Goal: Task Accomplishment & Management: Use online tool/utility

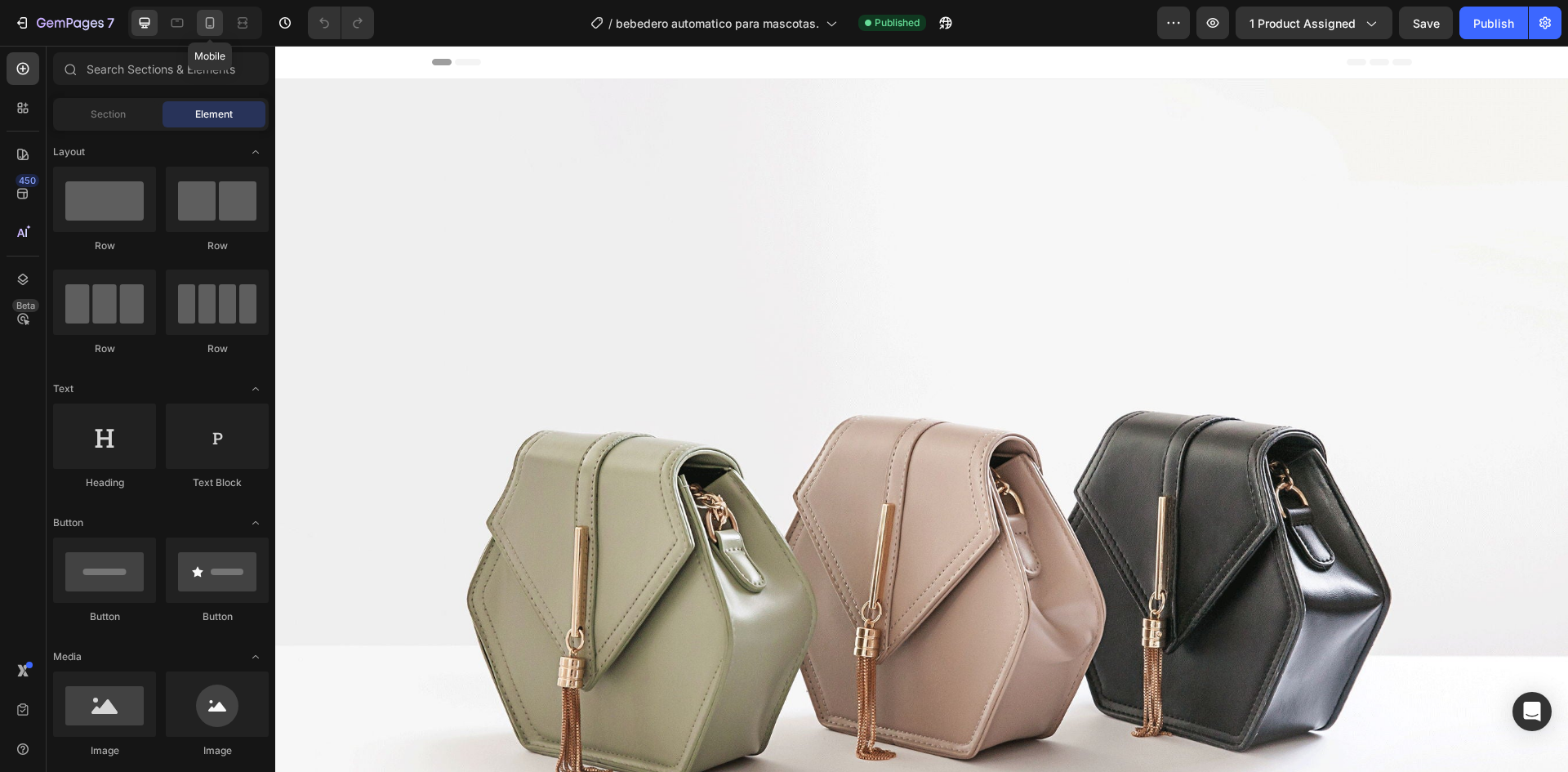
click at [214, 30] on icon at bounding box center [209, 22] width 16 height 16
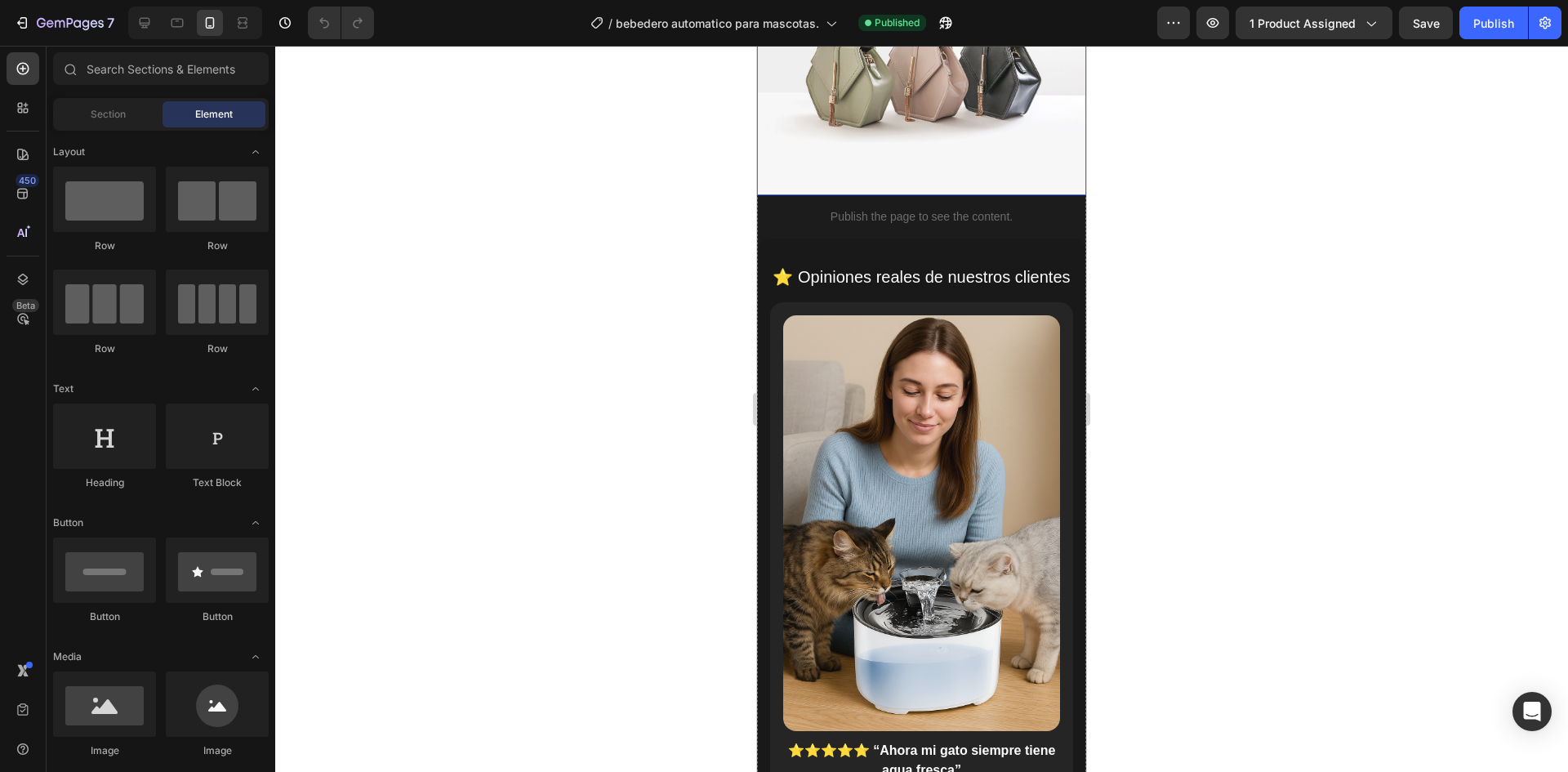
scroll to position [408, 0]
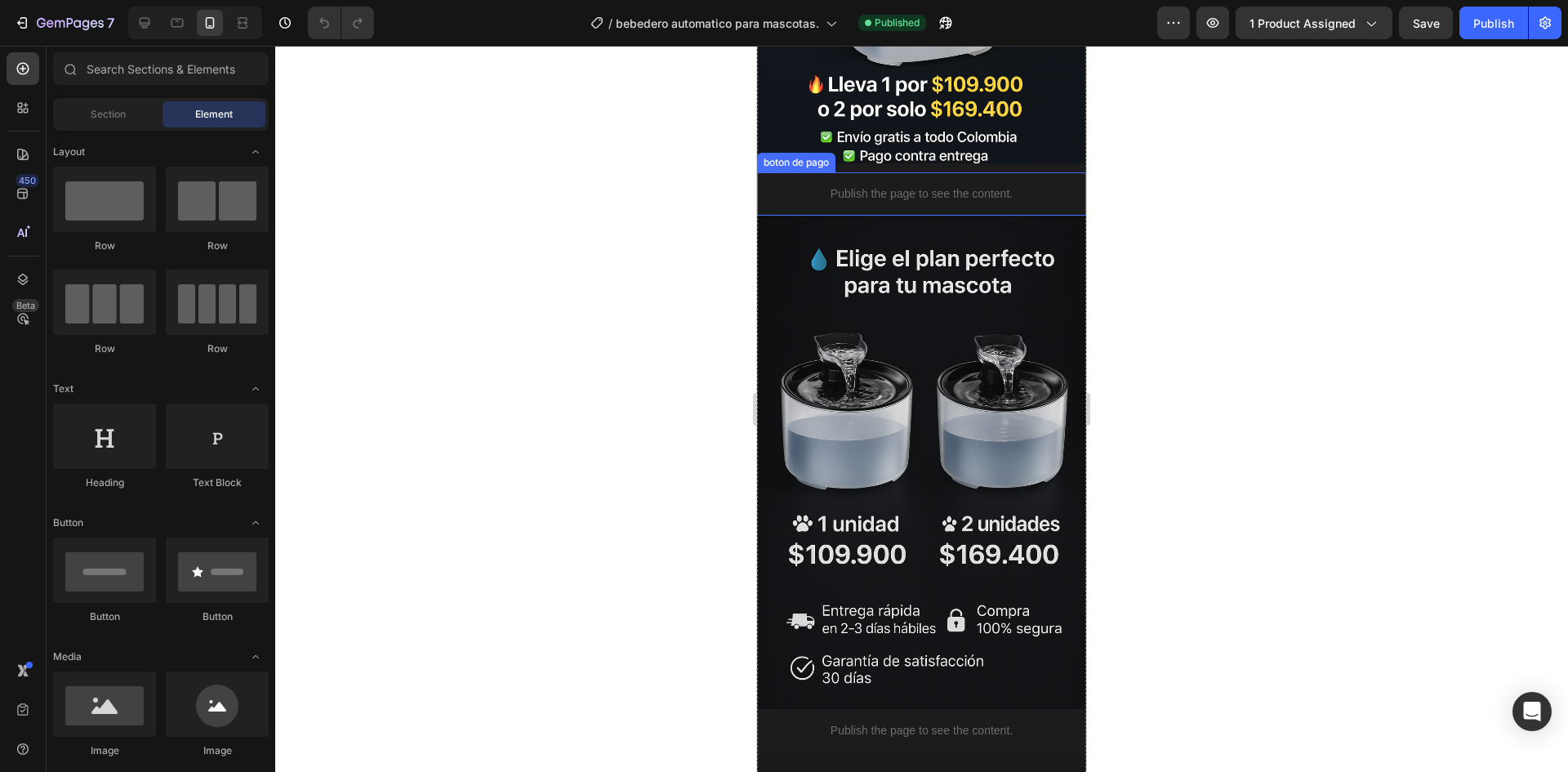
click at [926, 185] on p "Publish the page to see the content." at bounding box center [921, 194] width 329 height 17
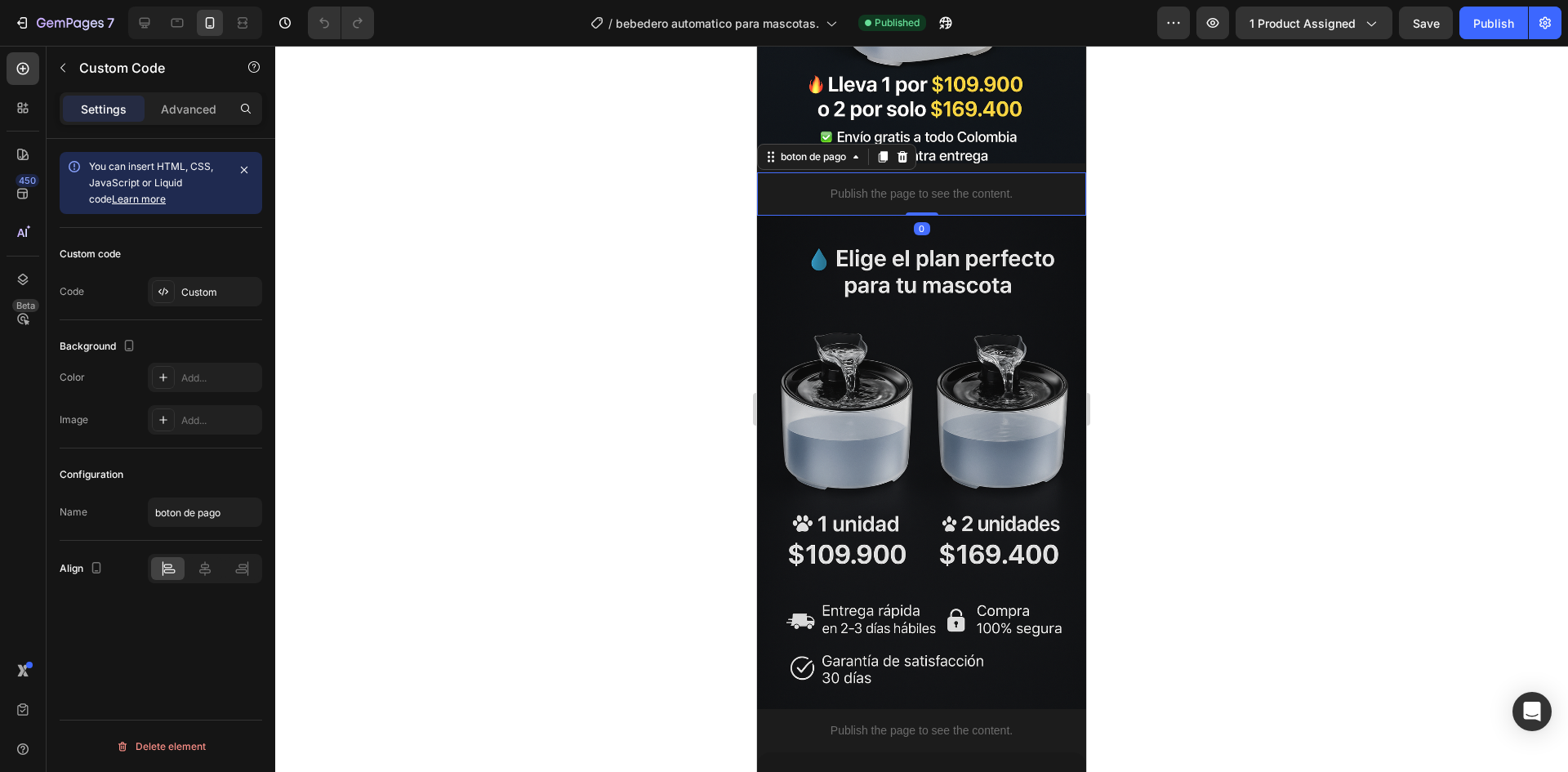
click at [926, 185] on p "Publish the page to see the content." at bounding box center [921, 194] width 329 height 17
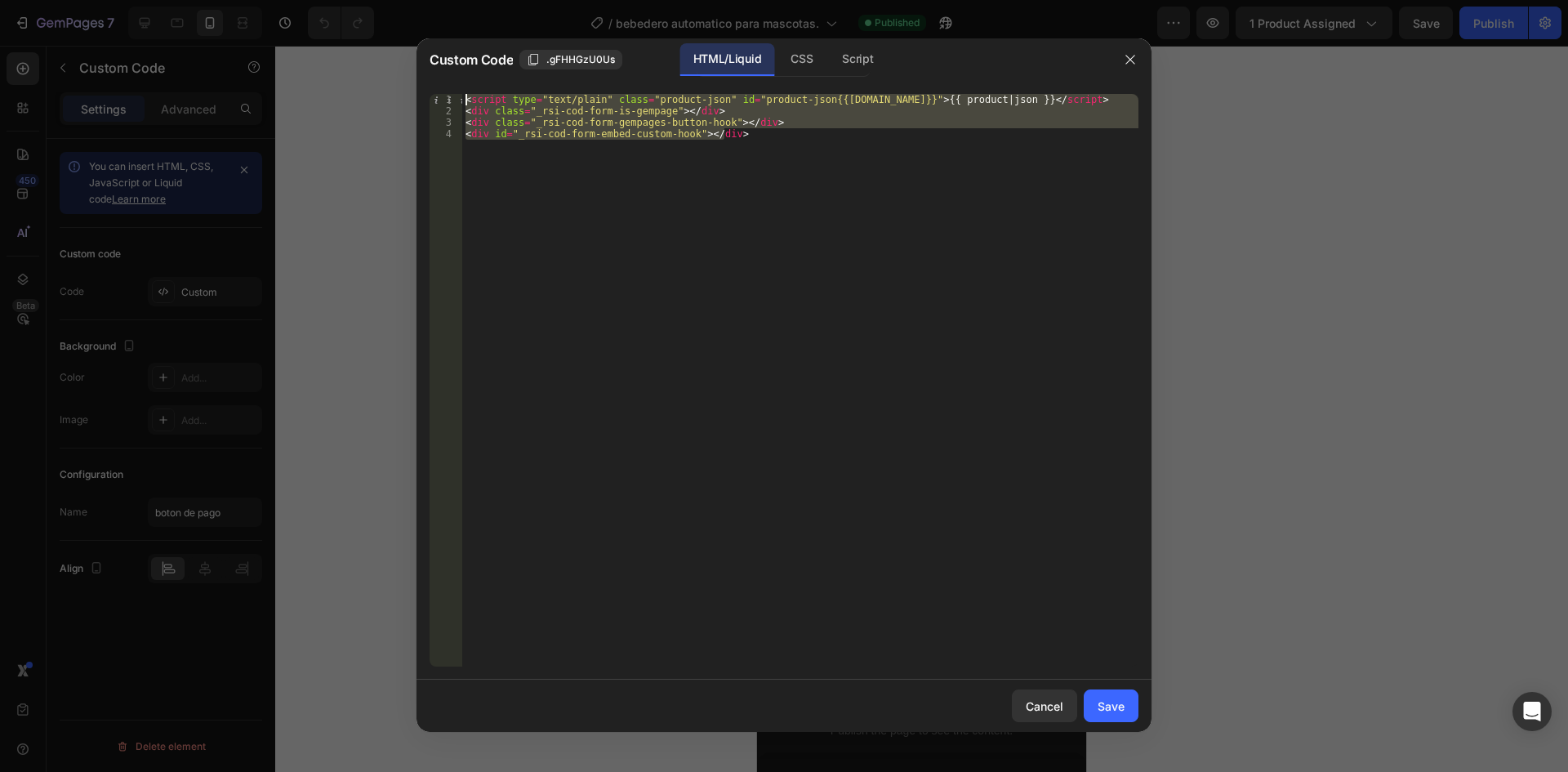
drag, startPoint x: 421, startPoint y: 47, endPoint x: 341, endPoint y: 22, distance: 83.8
click at [341, 22] on div "Custom Code .gFHHGzU0Us HTML/Liquid CSS Script <div id="_rsi-cod-form-embed-cus…" at bounding box center [784, 386] width 1568 height 772
type textarea "<script type="text/plain" class="product-json" id="product-json{{product.id}}">…"
click at [1128, 62] on icon "button" at bounding box center [1129, 59] width 13 height 13
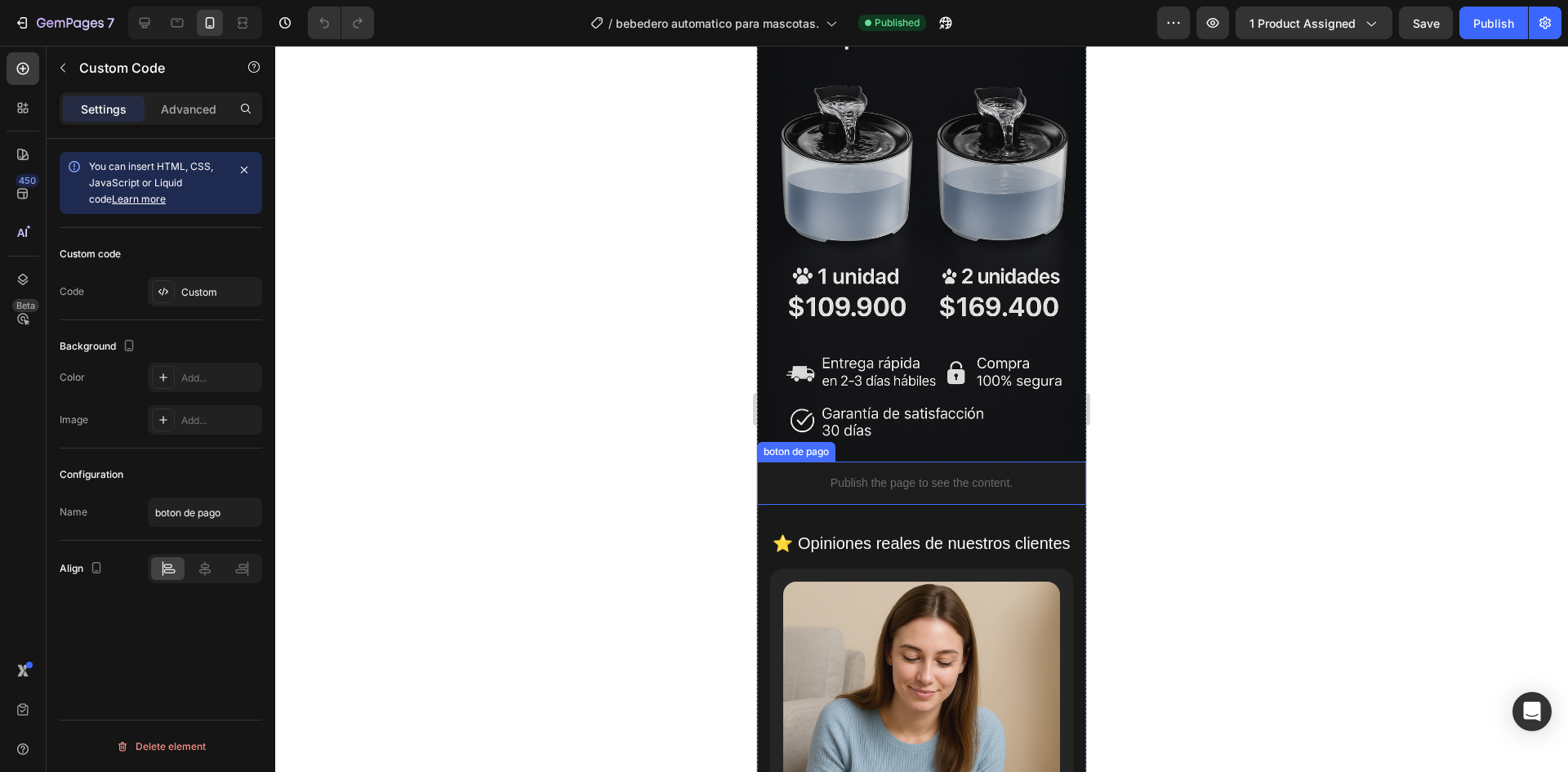
scroll to position [735, 0]
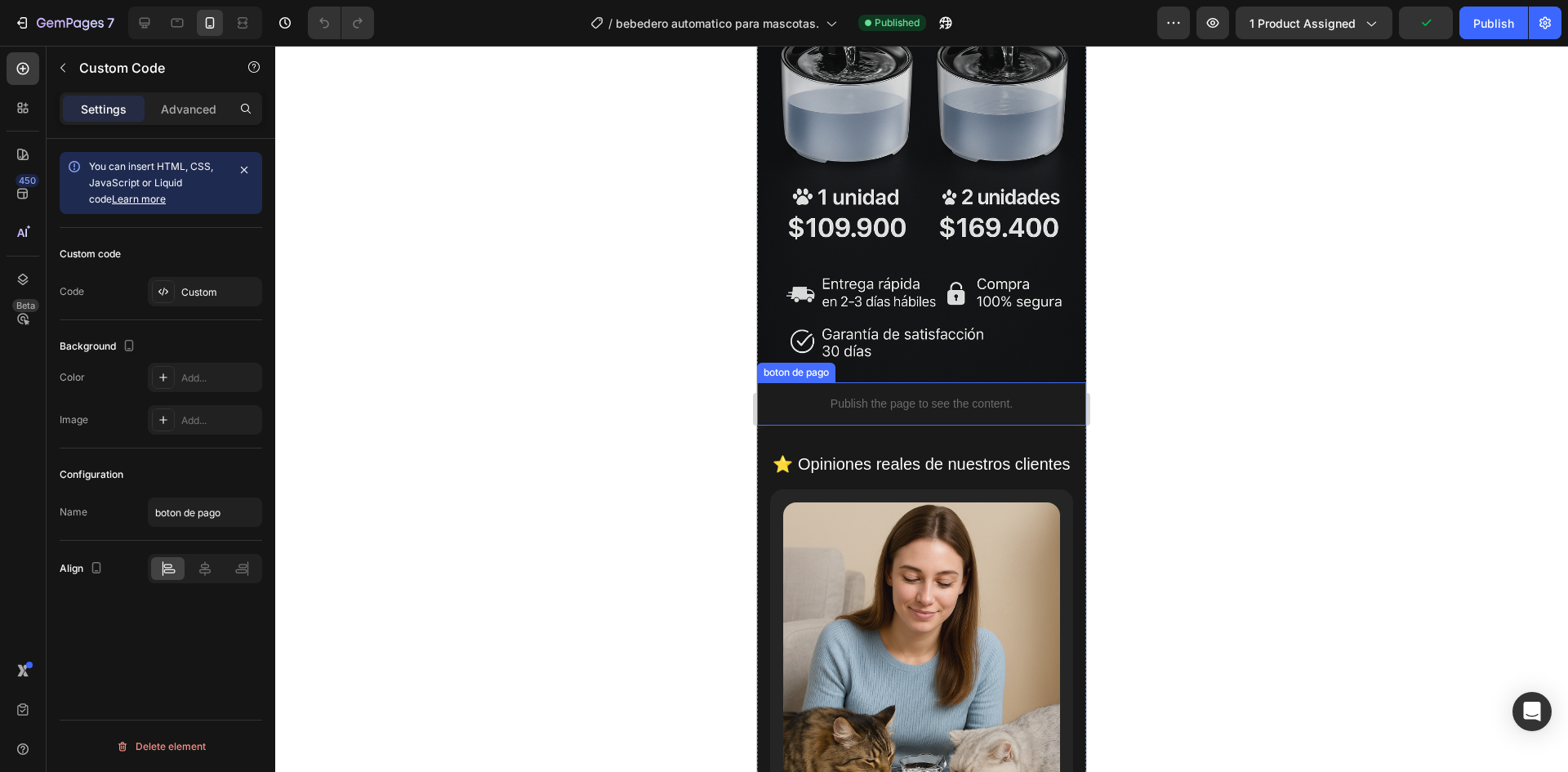
click at [907, 395] on p "Publish the page to see the content." at bounding box center [921, 404] width 329 height 17
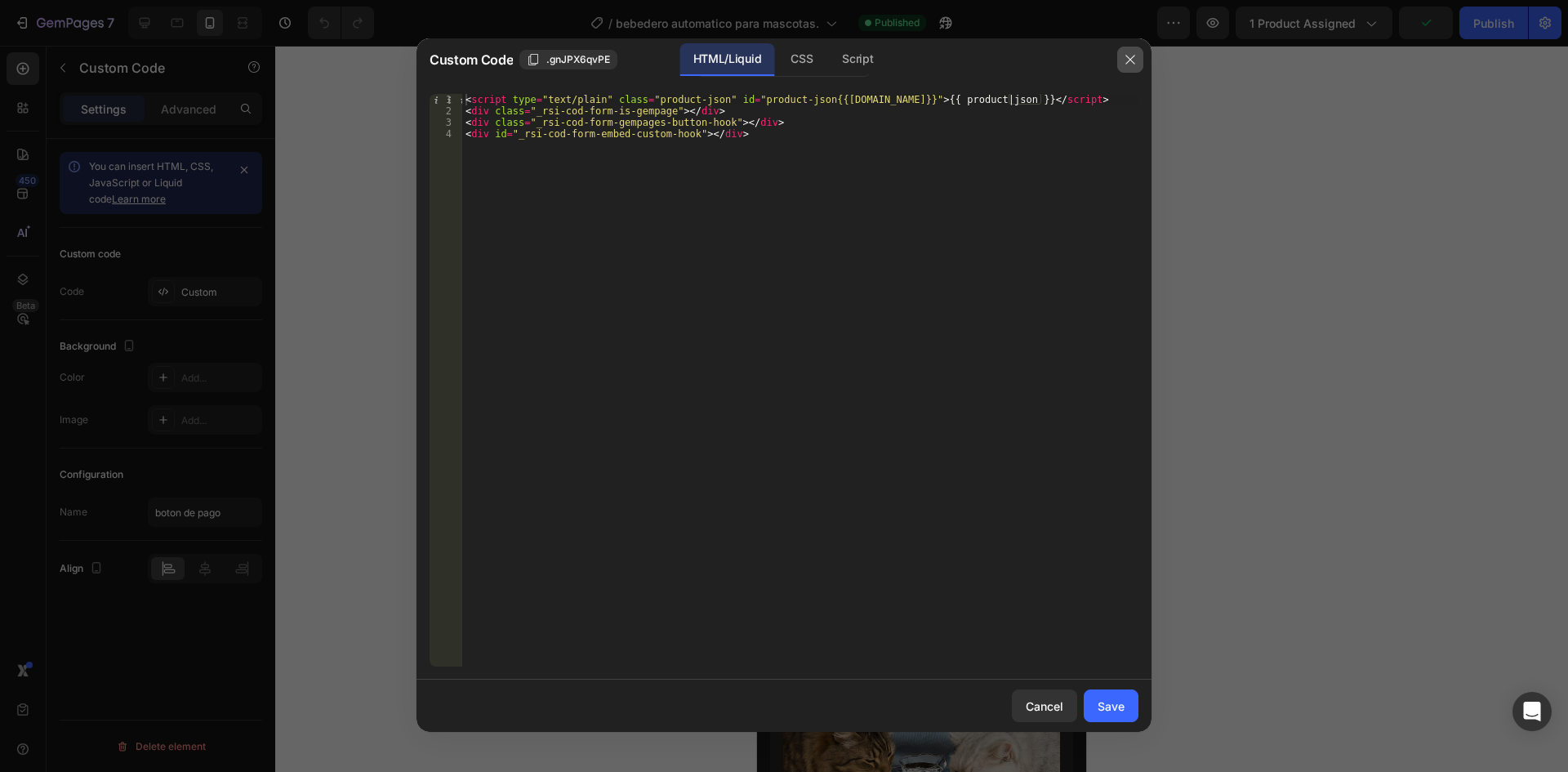
click at [1130, 61] on icon "button" at bounding box center [1129, 59] width 13 height 13
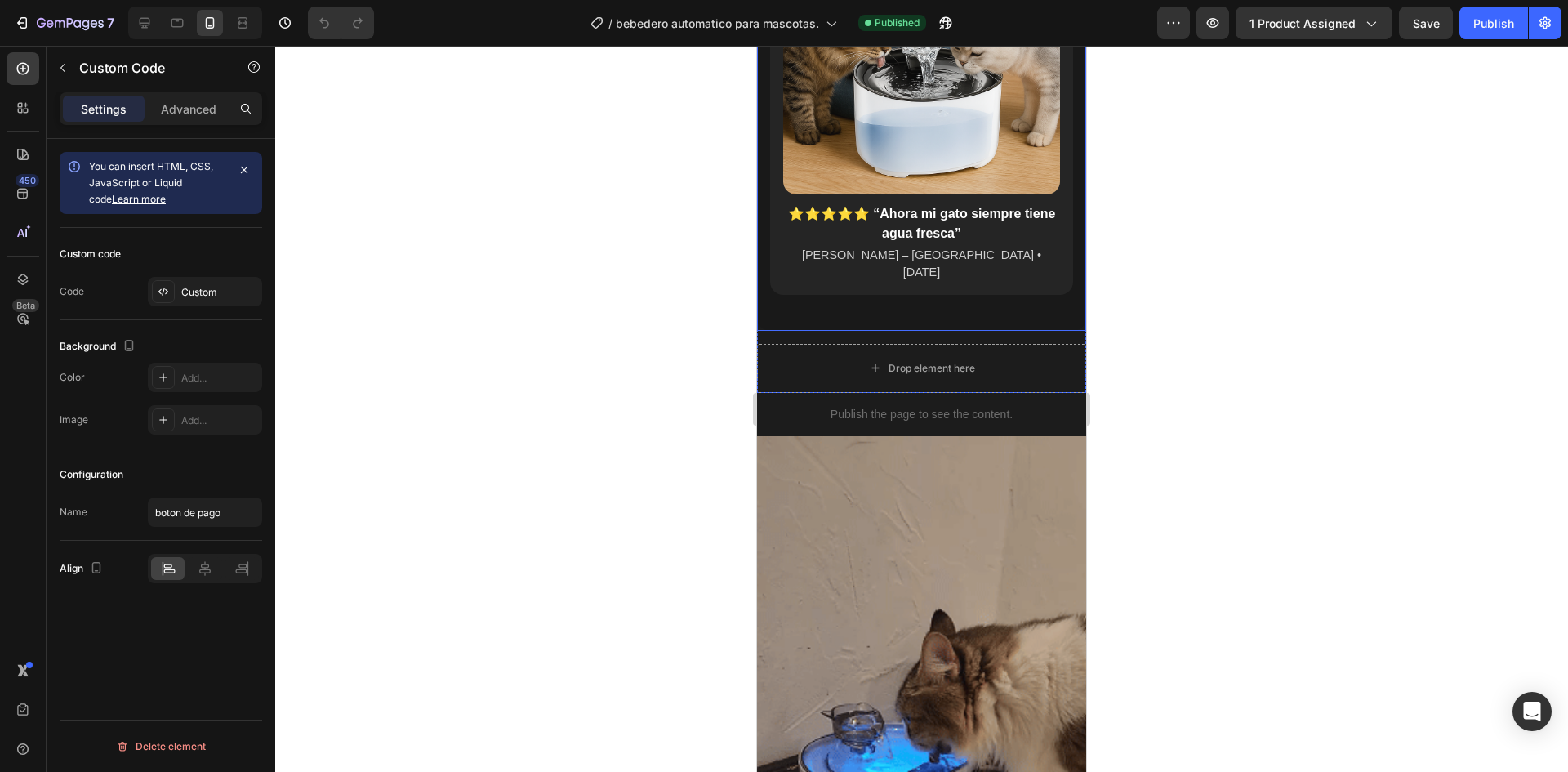
scroll to position [1469, 0]
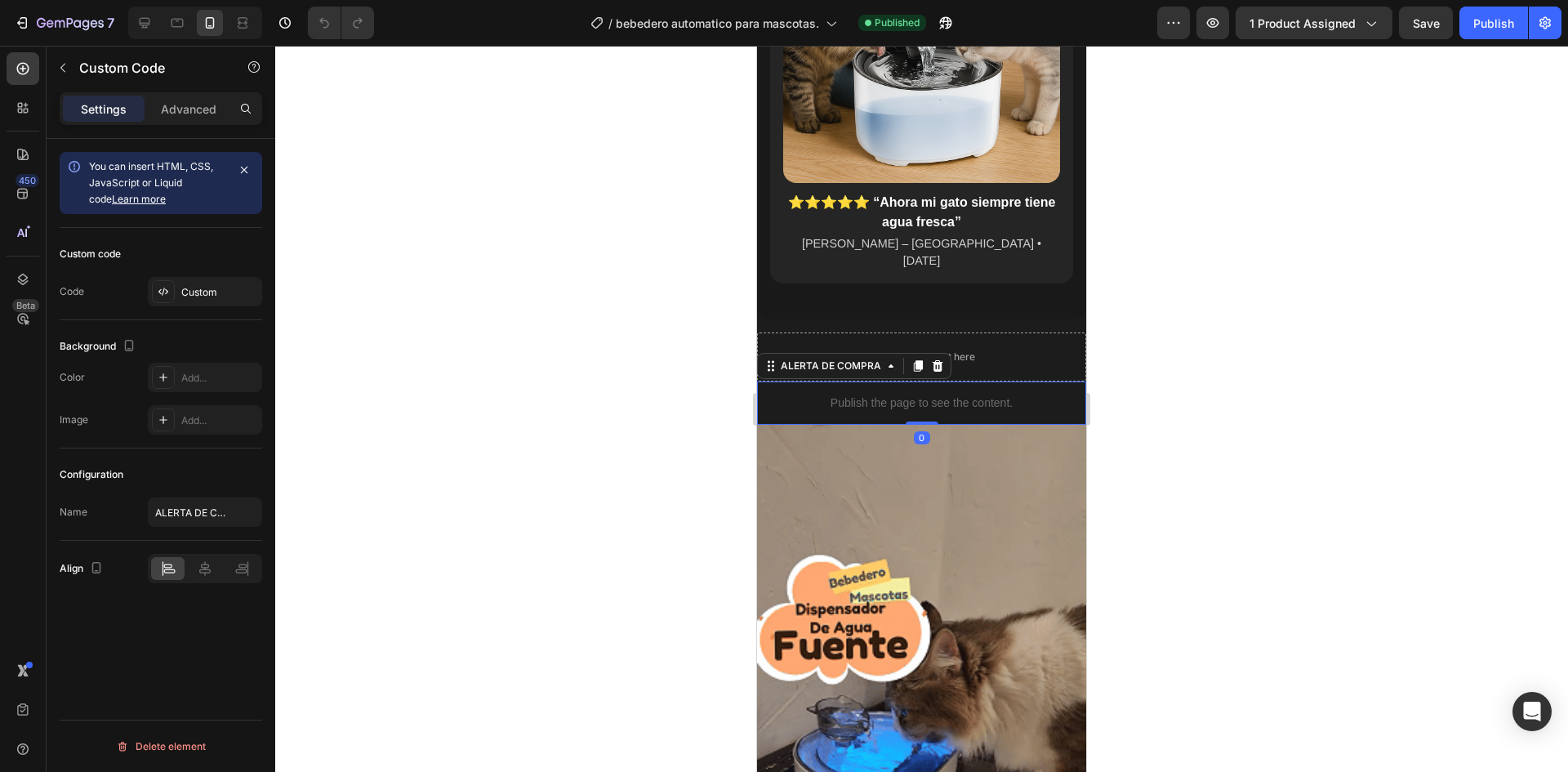
click at [824, 394] on p "Publish the page to see the content." at bounding box center [921, 403] width 329 height 17
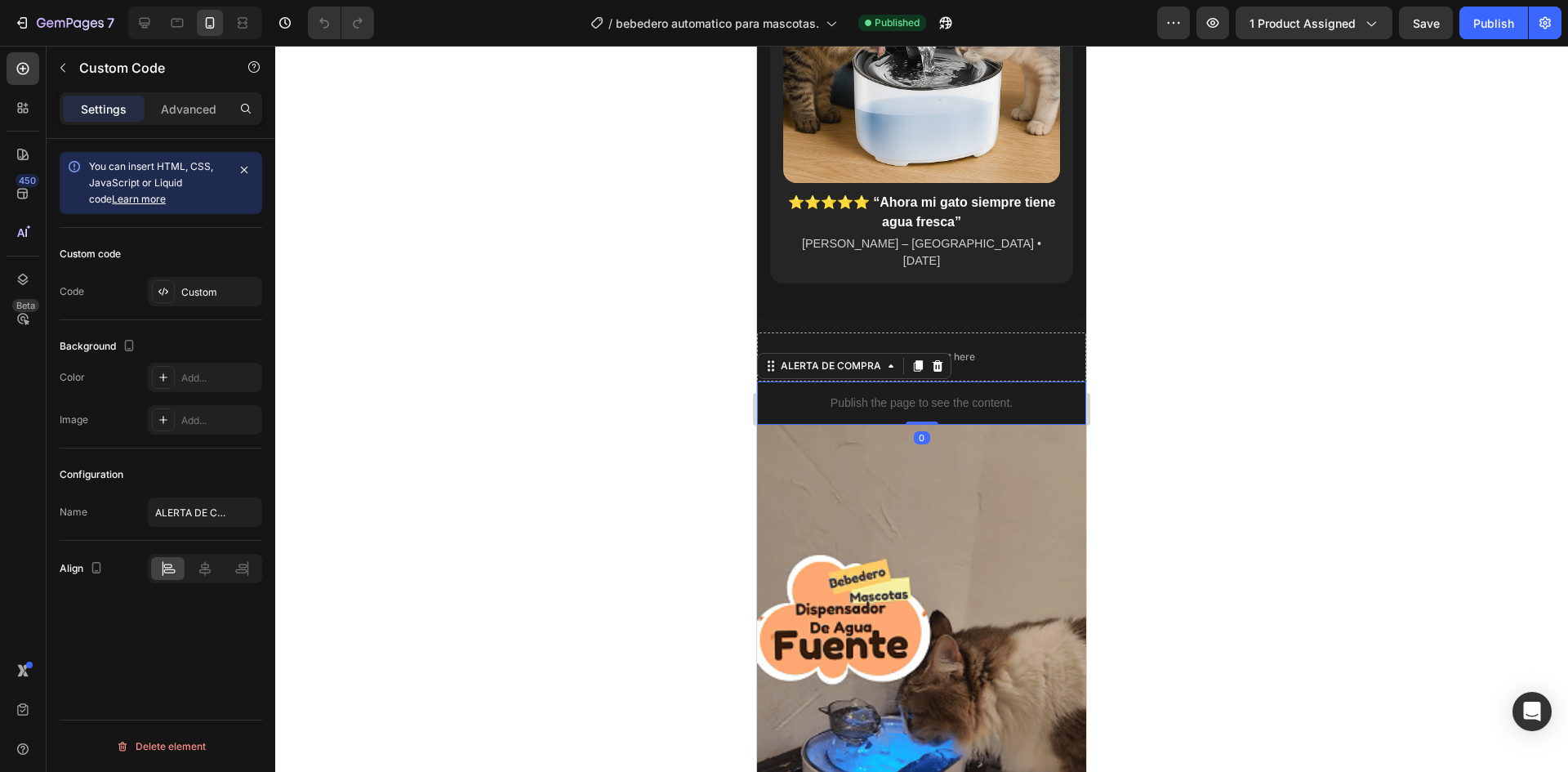
click at [824, 394] on p "Publish the page to see the content." at bounding box center [921, 403] width 329 height 17
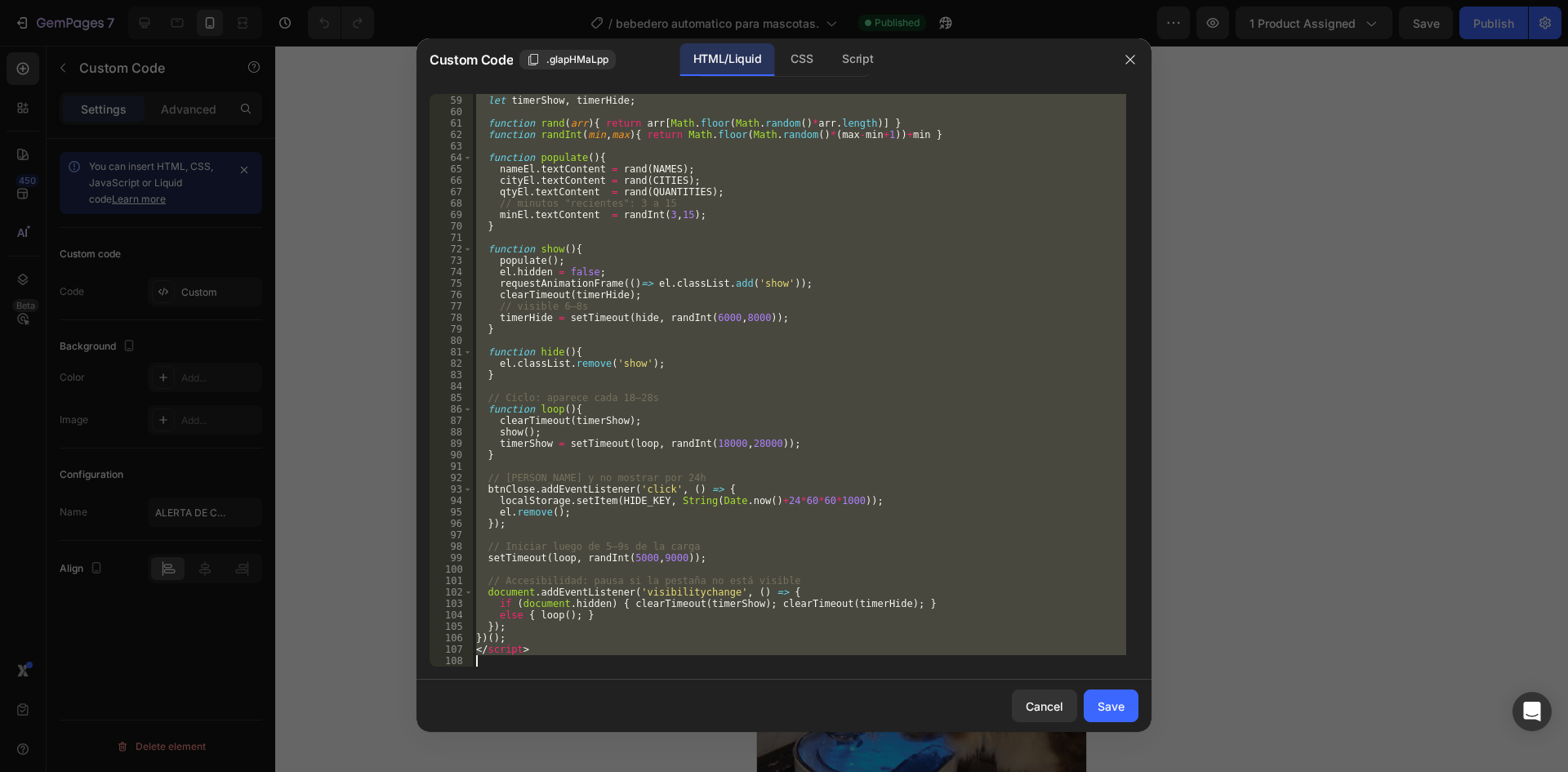
scroll to position [696, 0]
drag, startPoint x: 476, startPoint y: 100, endPoint x: 969, endPoint y: 726, distance: 796.8
click at [969, 726] on div "Custom Code .glapHMaLpp HTML/Liquid CSS Script <!-- TOAST DE ACTIVIDAD RECIENTE…" at bounding box center [784, 386] width 735 height 694
type textarea "</script>"
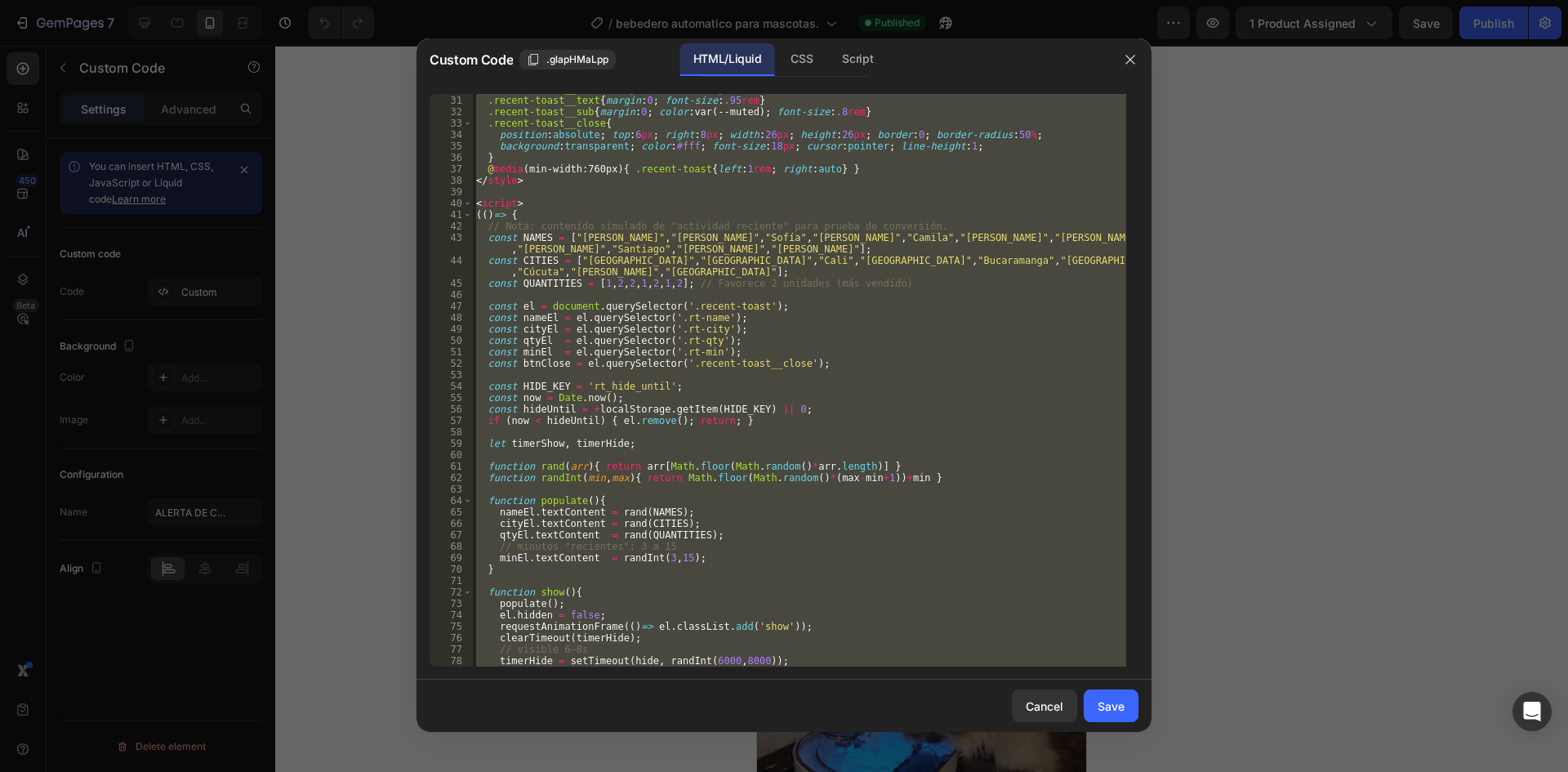
scroll to position [206, 0]
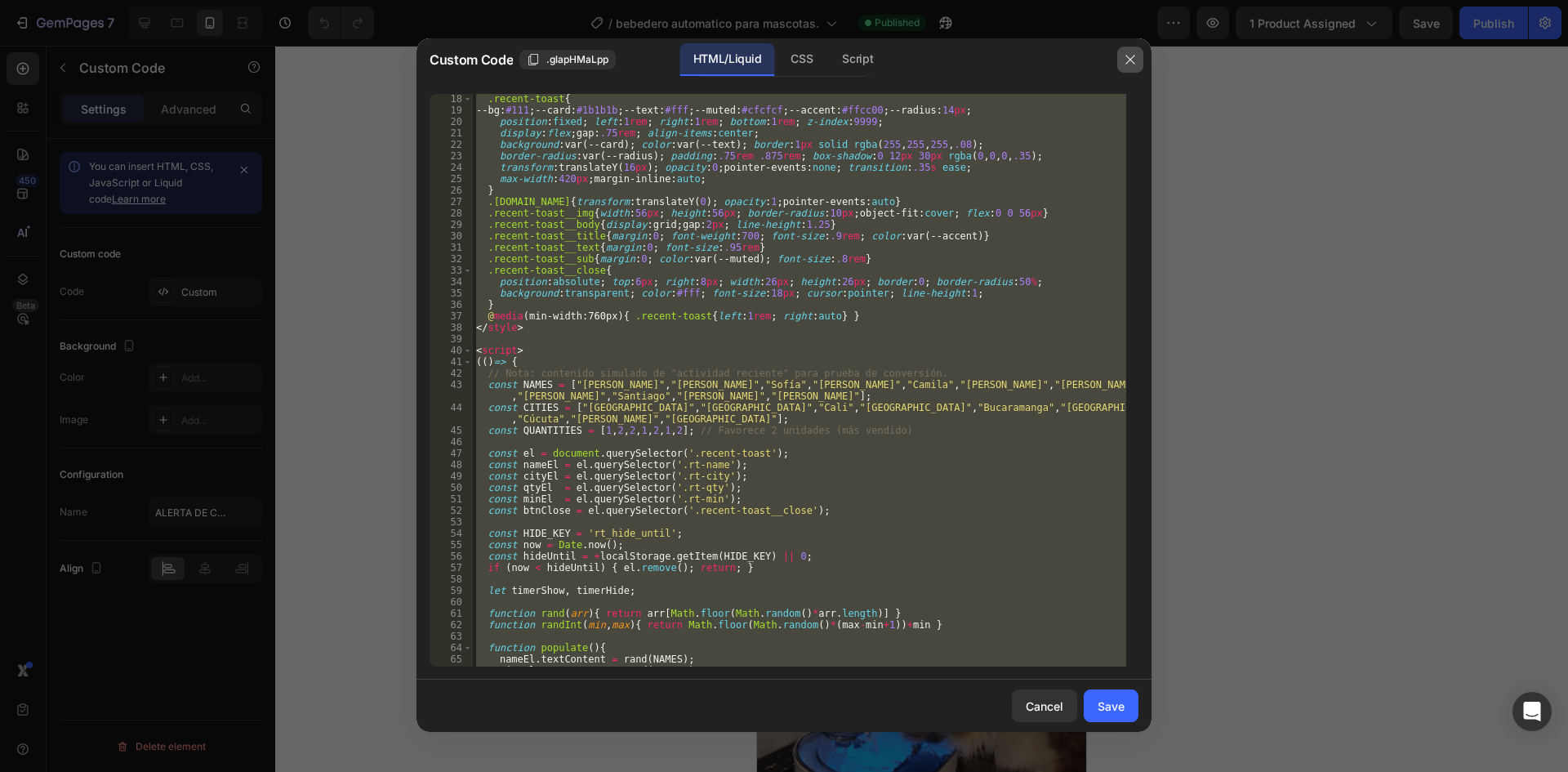
click at [1131, 57] on icon "button" at bounding box center [1129, 59] width 13 height 13
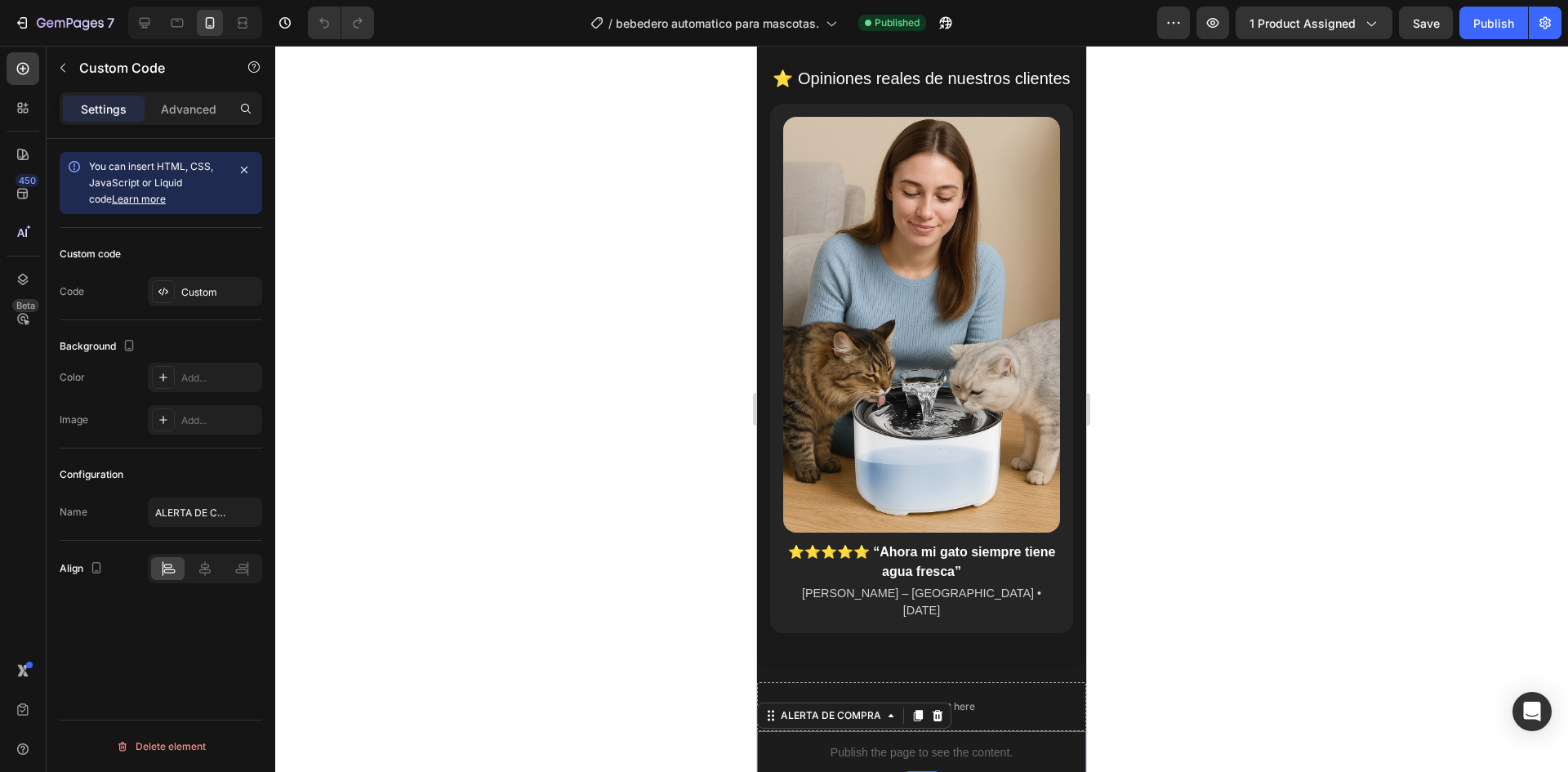
scroll to position [1062, 0]
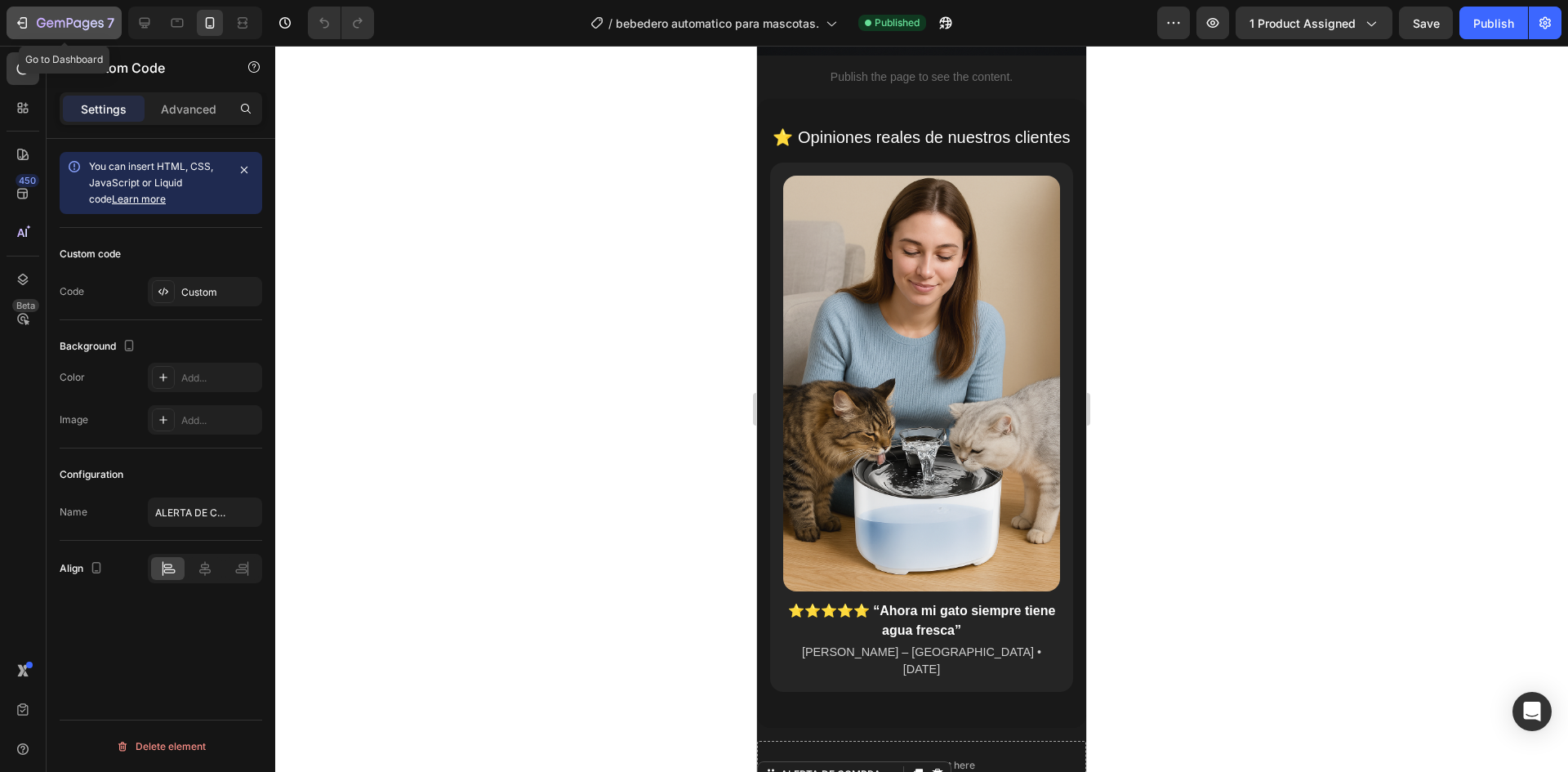
click at [41, 12] on button "7" at bounding box center [64, 23] width 115 height 33
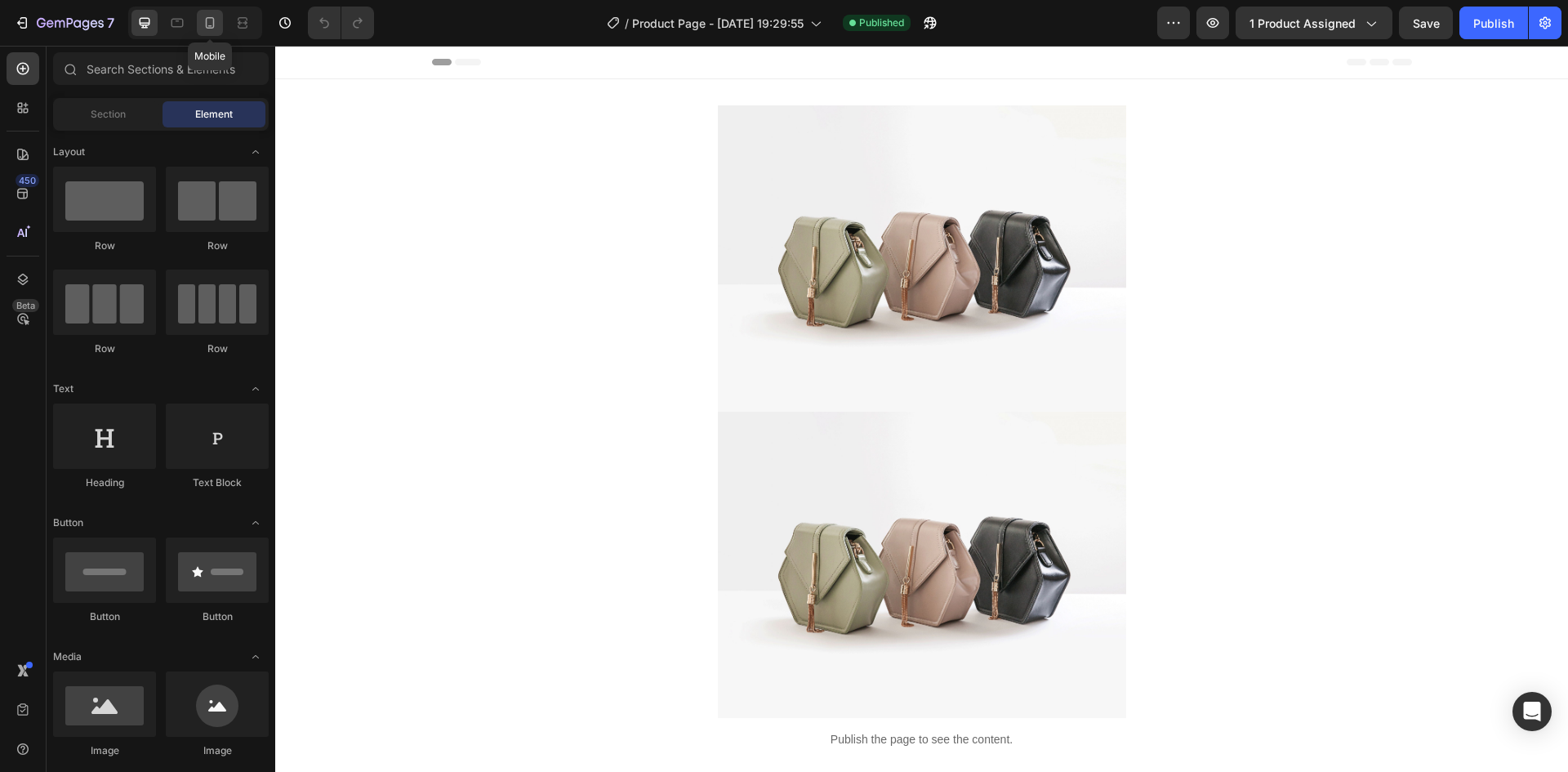
click at [208, 33] on div at bounding box center [209, 22] width 26 height 26
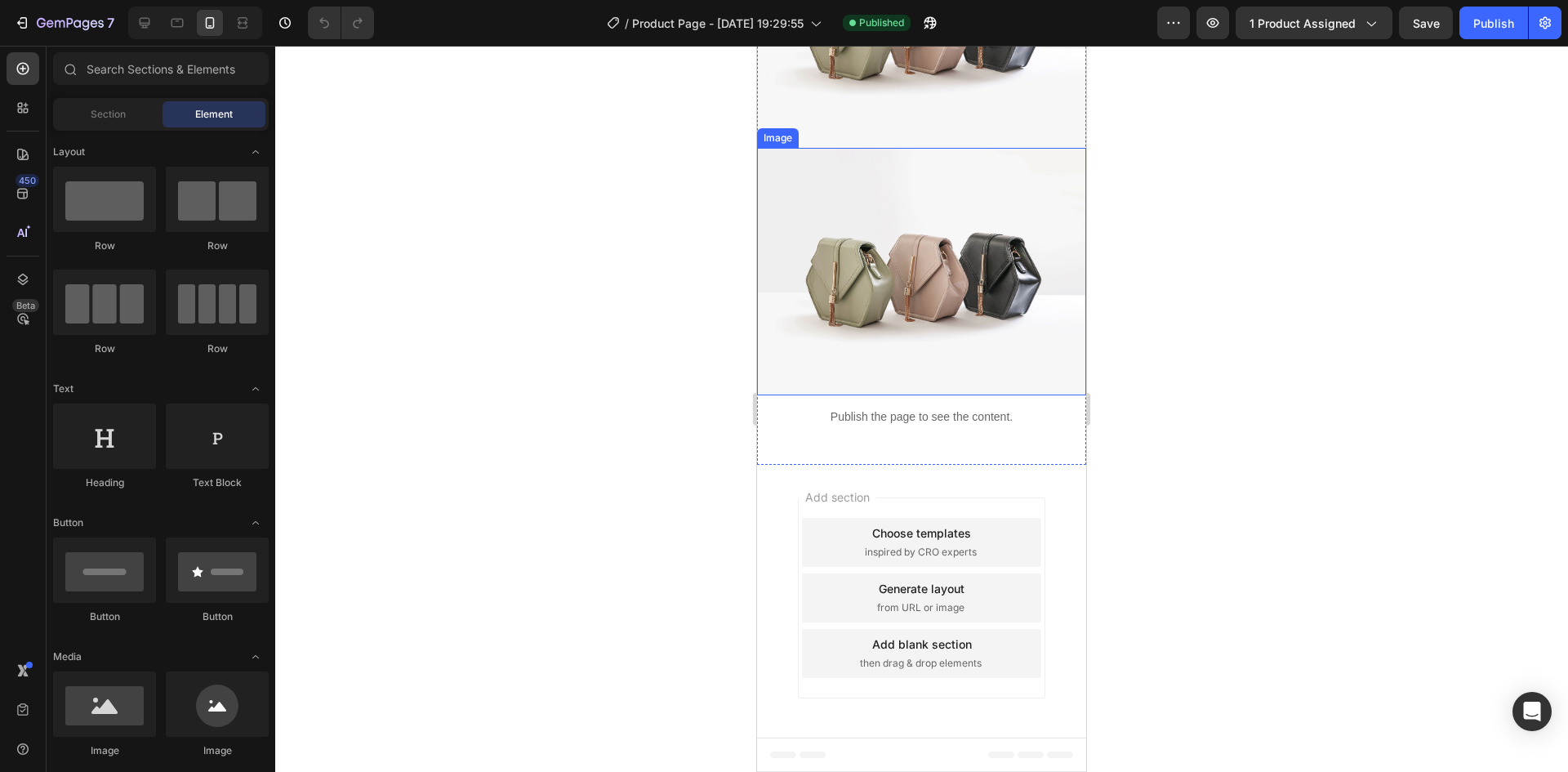
scroll to position [571, 0]
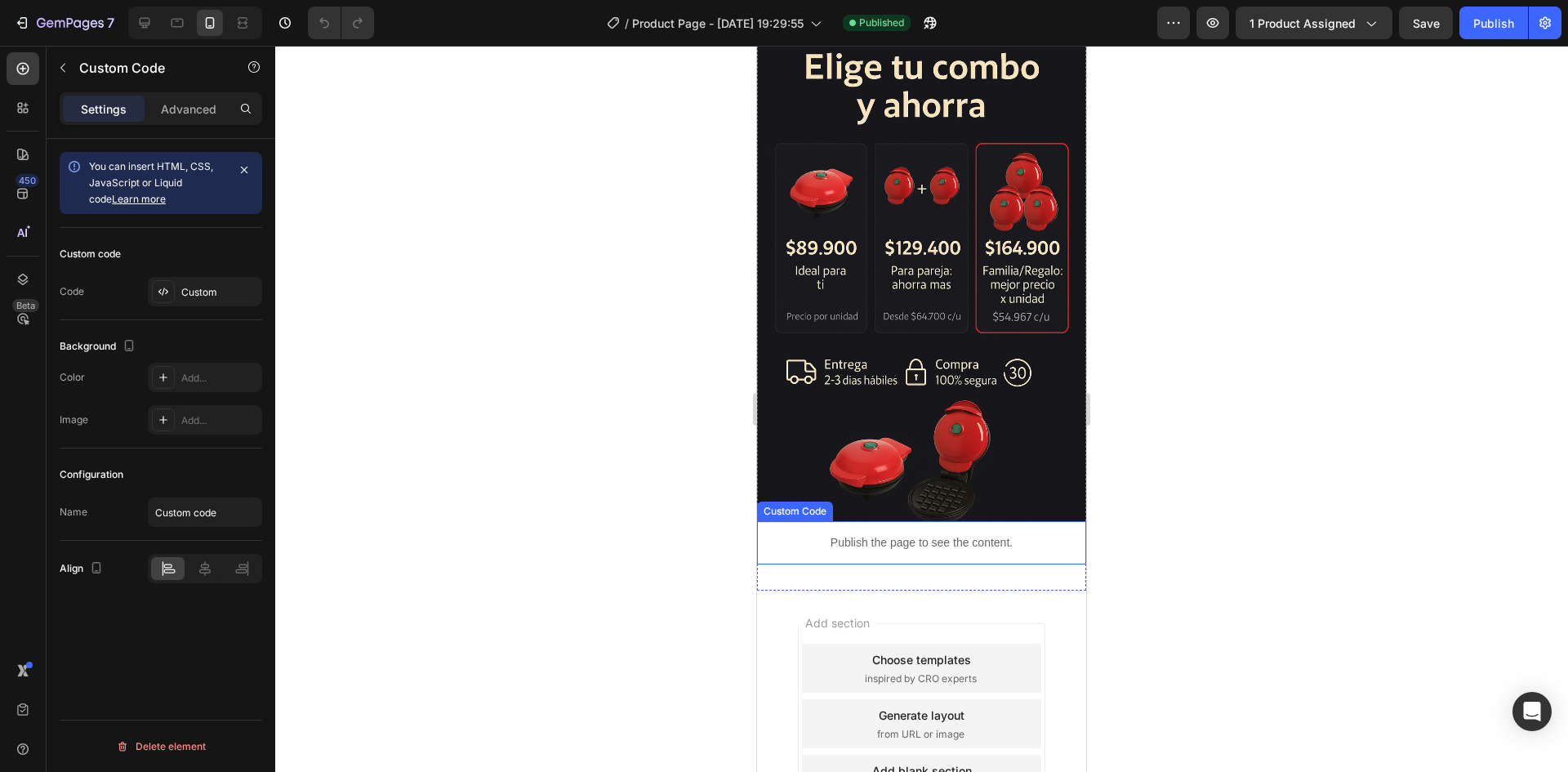
click at [824, 534] on p "Publish the page to see the content." at bounding box center [921, 542] width 329 height 17
click at [63, 73] on icon "button" at bounding box center [62, 67] width 13 height 13
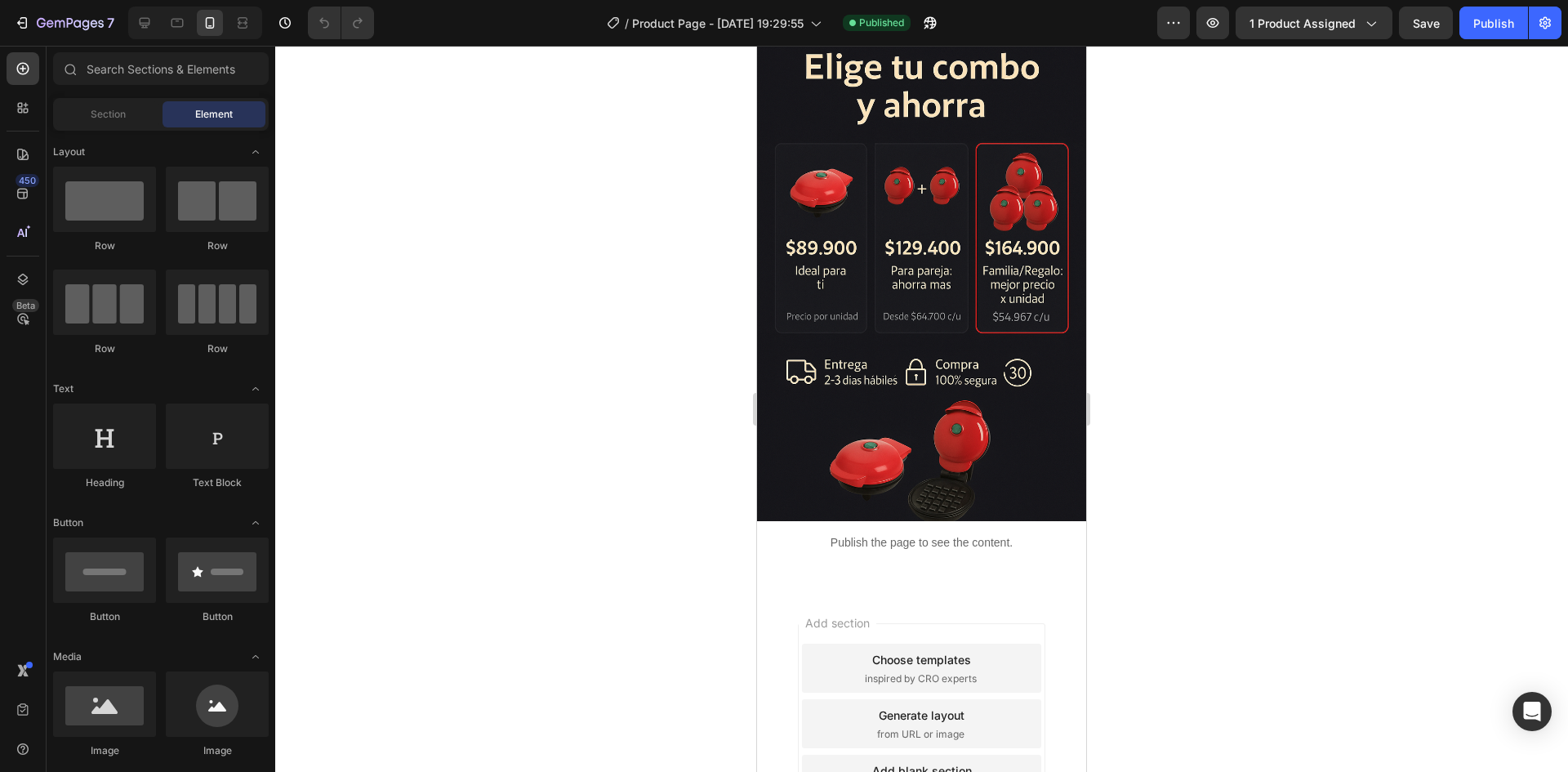
click at [200, 121] on span "Element" at bounding box center [213, 113] width 38 height 15
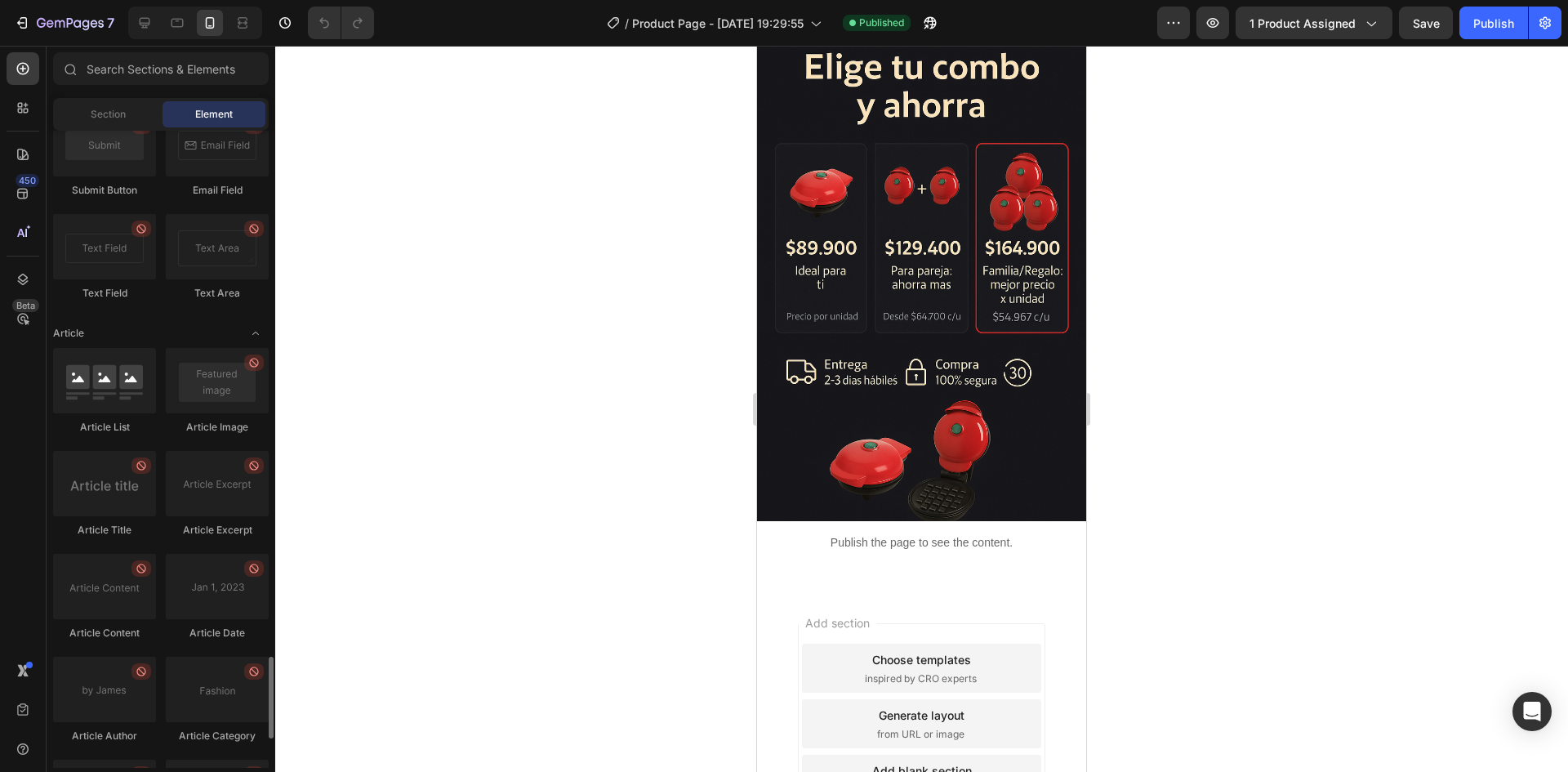
scroll to position [4309, 0]
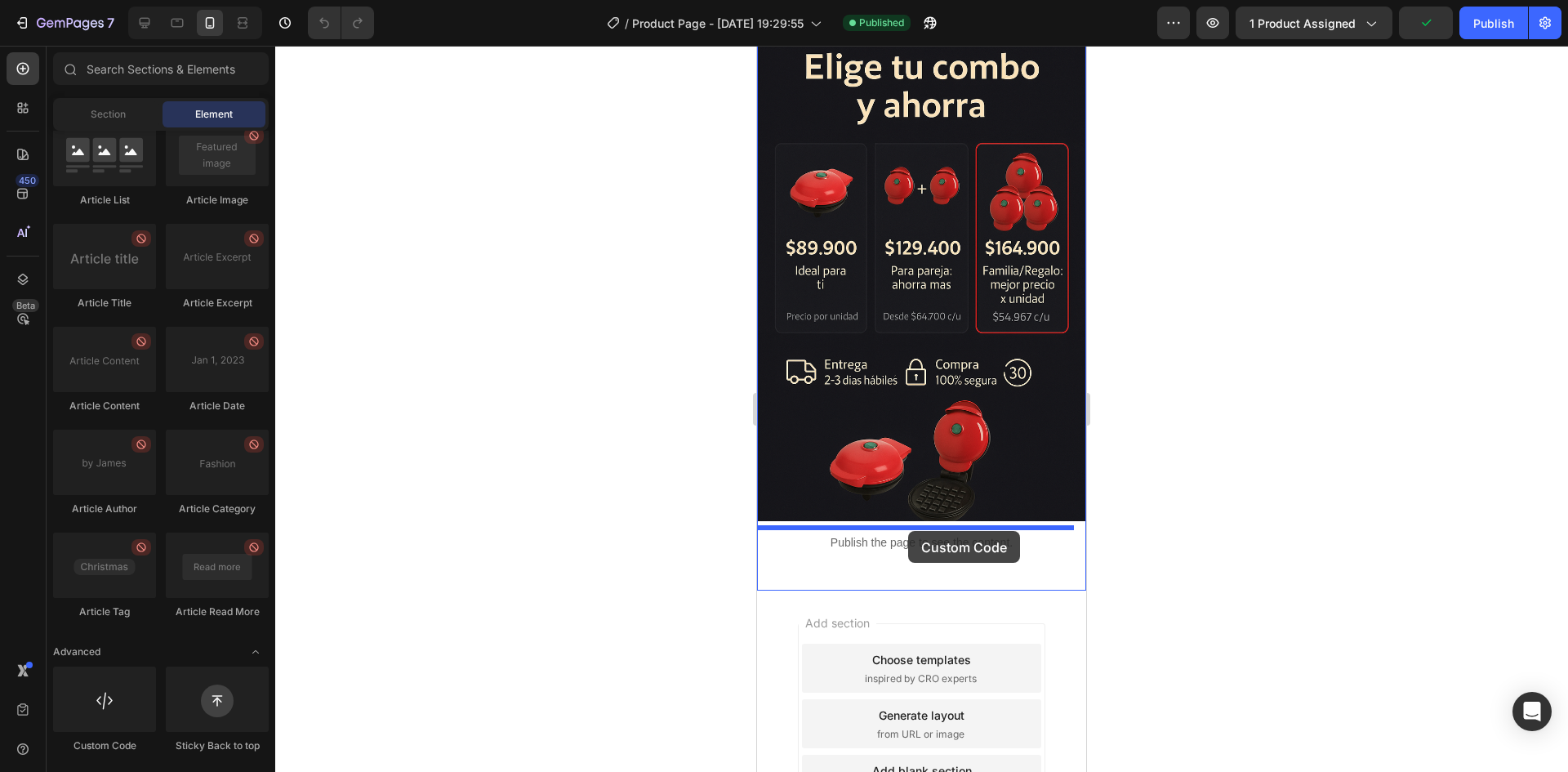
drag, startPoint x: 861, startPoint y: 739, endPoint x: 909, endPoint y: 522, distance: 222.2
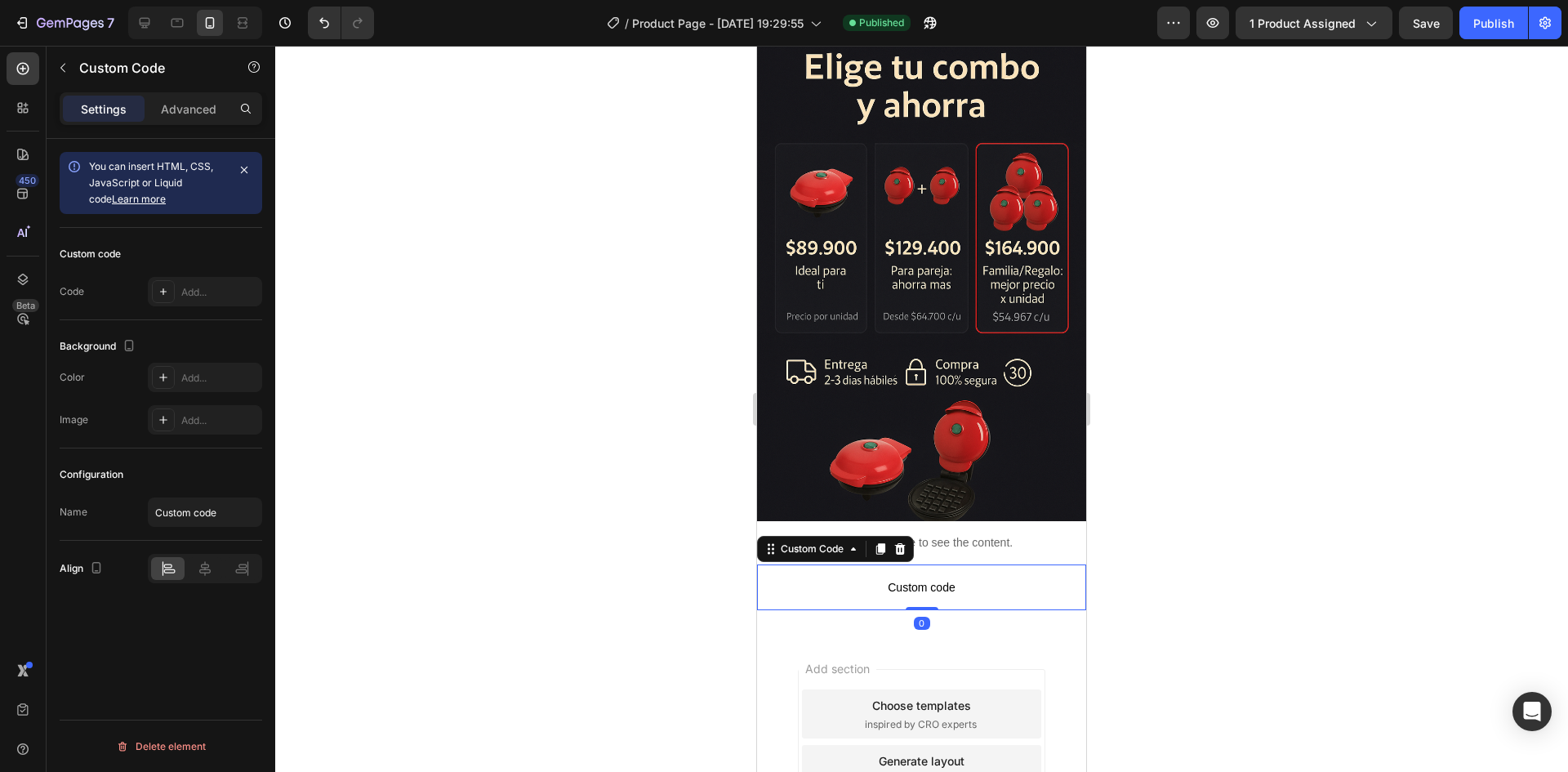
click at [927, 577] on span "Custom code" at bounding box center [921, 587] width 329 height 19
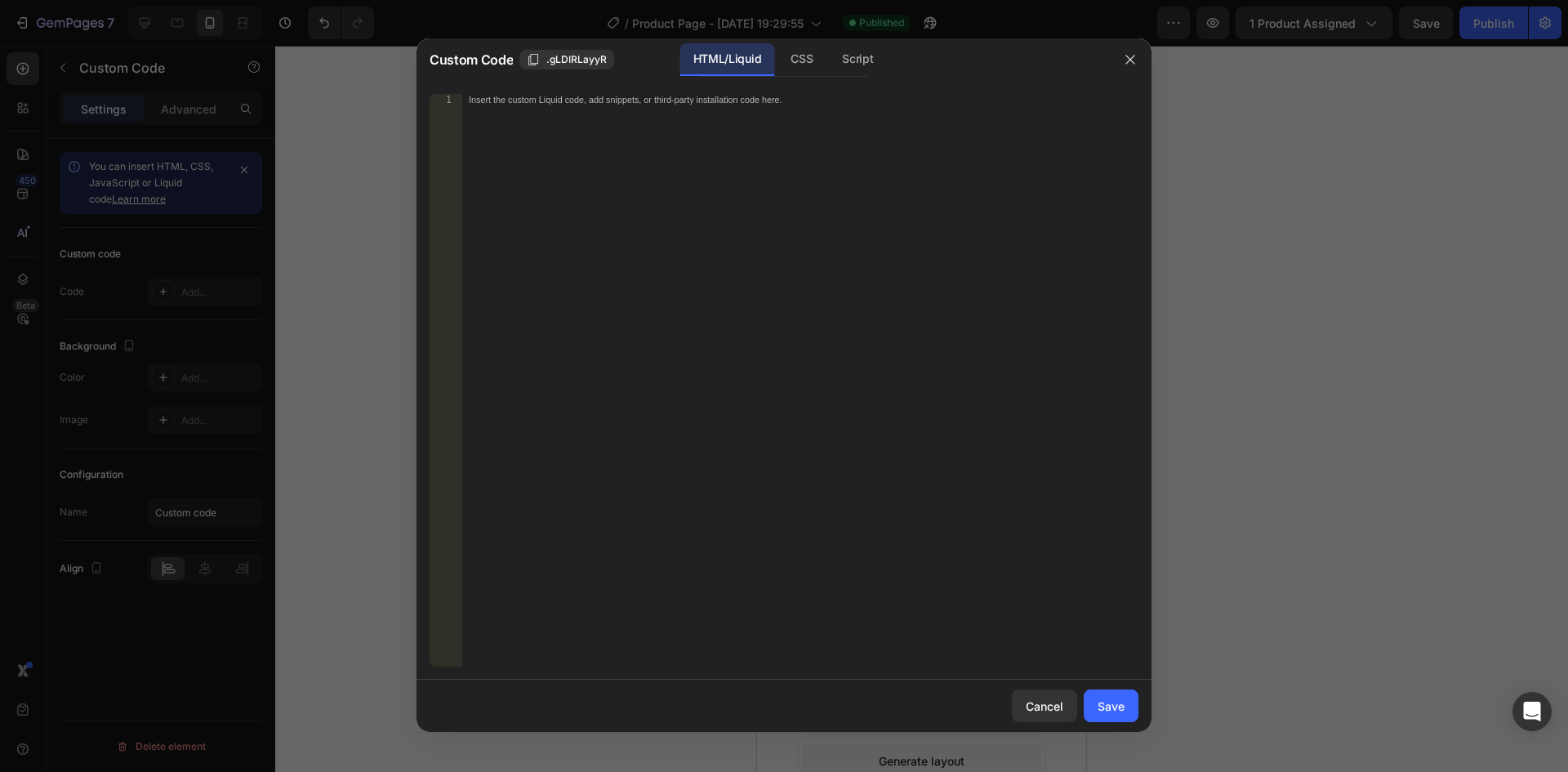
click at [721, 205] on div "Insert the custom Liquid code, add snippets, or third-party installation code h…" at bounding box center [800, 391] width 676 height 596
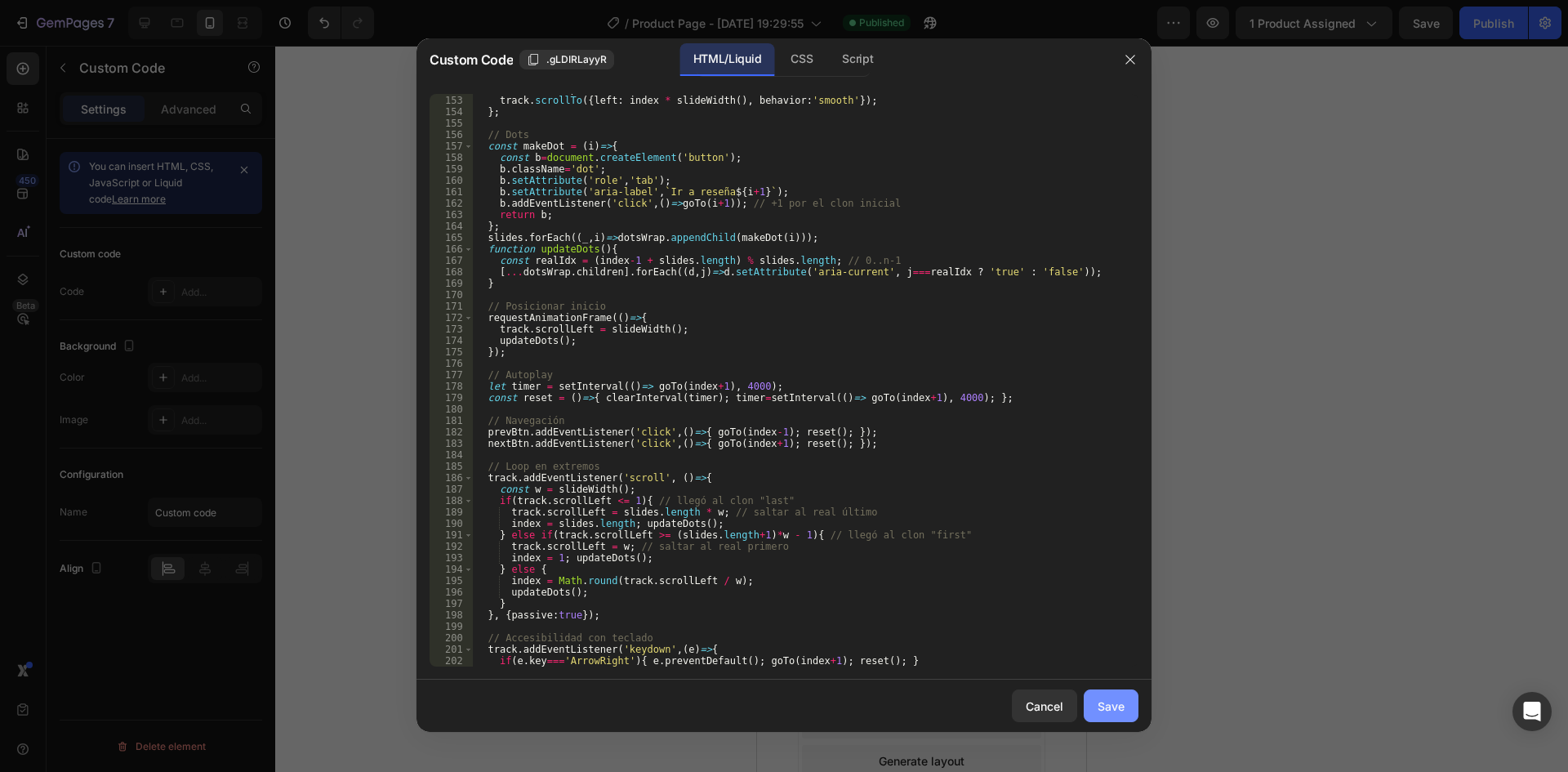
click at [1125, 705] on button "Save" at bounding box center [1111, 705] width 54 height 33
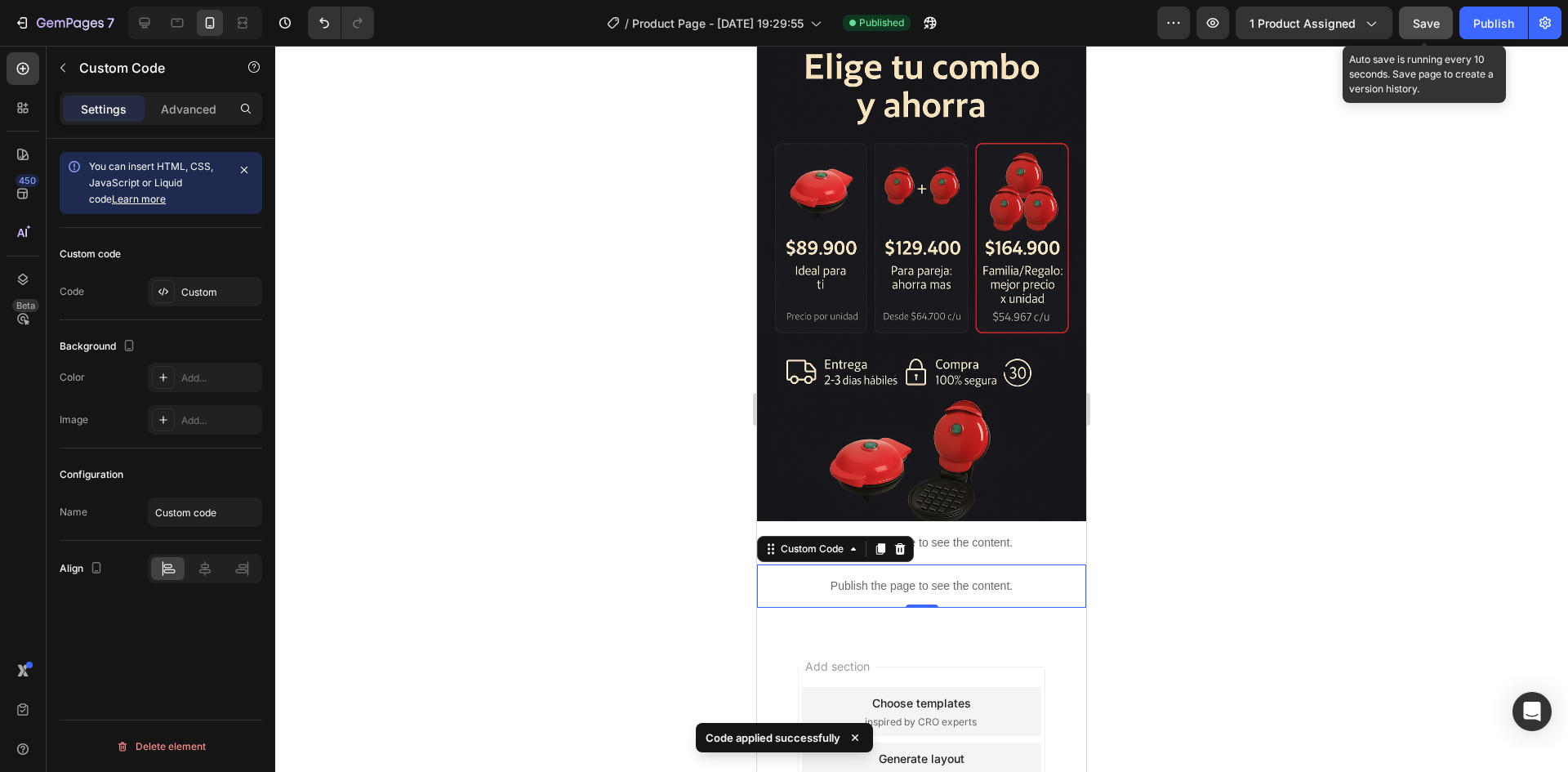
click at [1435, 33] on button "Save" at bounding box center [1426, 23] width 54 height 33
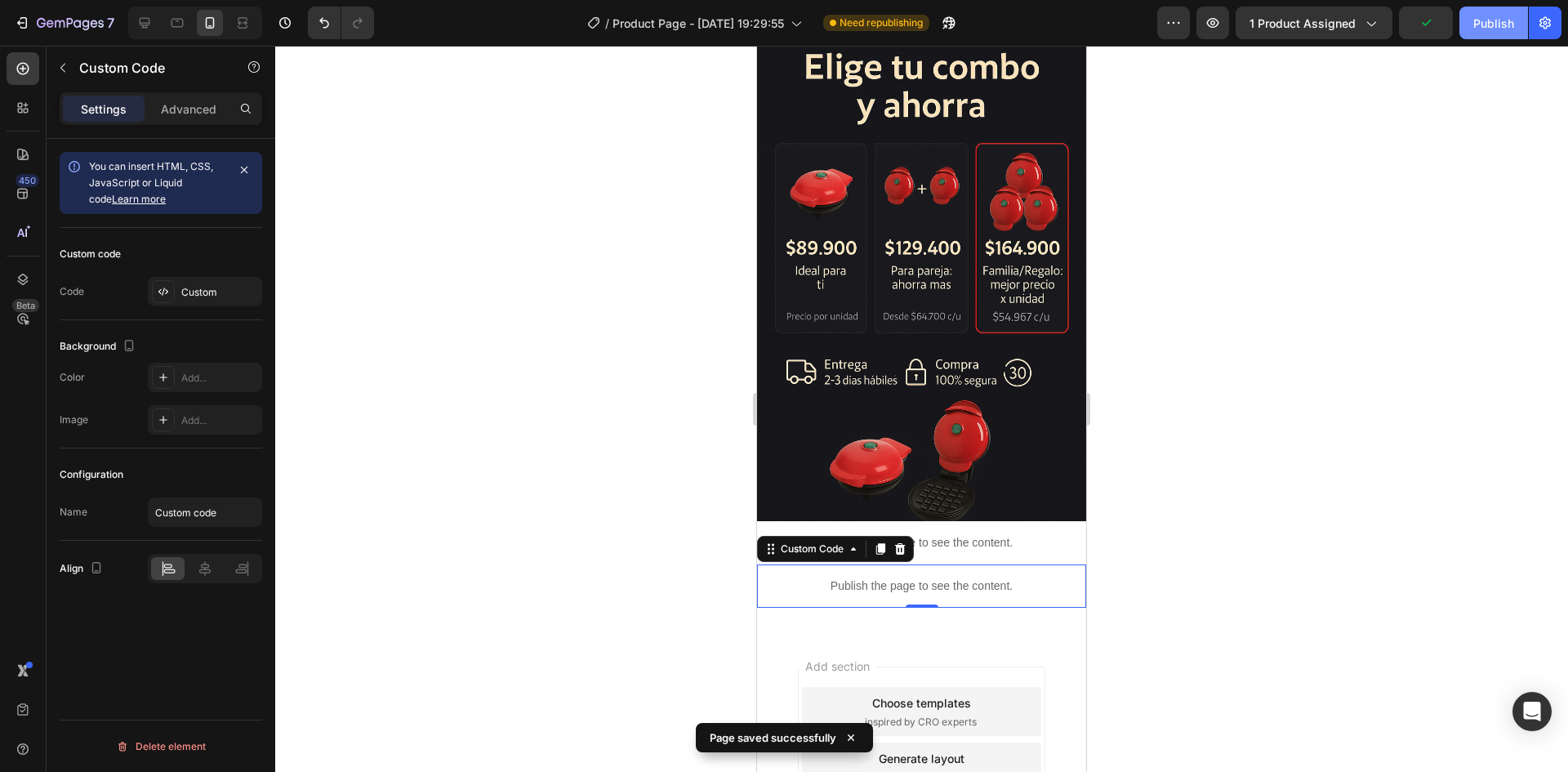
click at [1499, 35] on button "Publish" at bounding box center [1492, 23] width 69 height 33
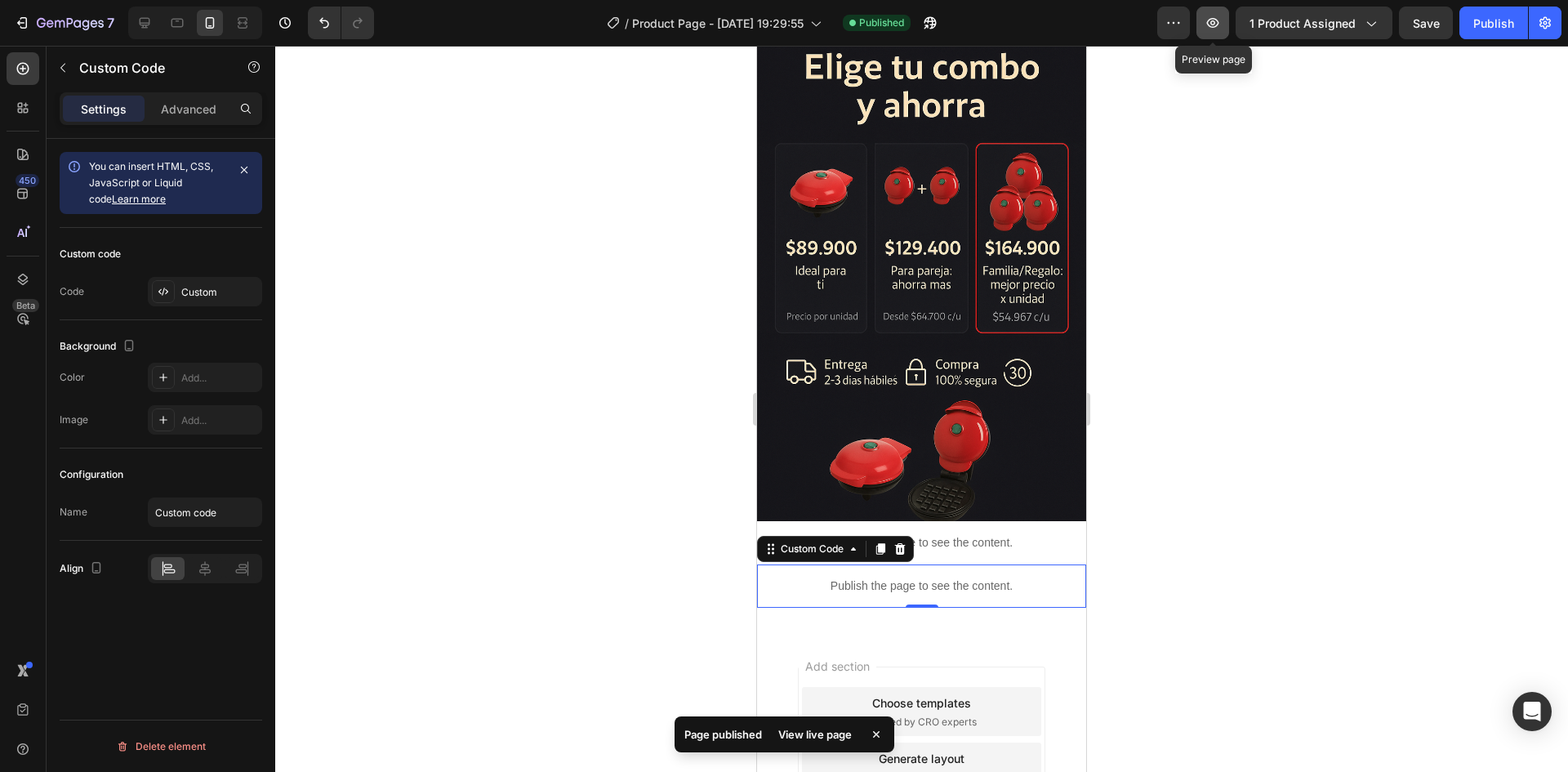
click at [1217, 29] on icon "button" at bounding box center [1212, 22] width 16 height 16
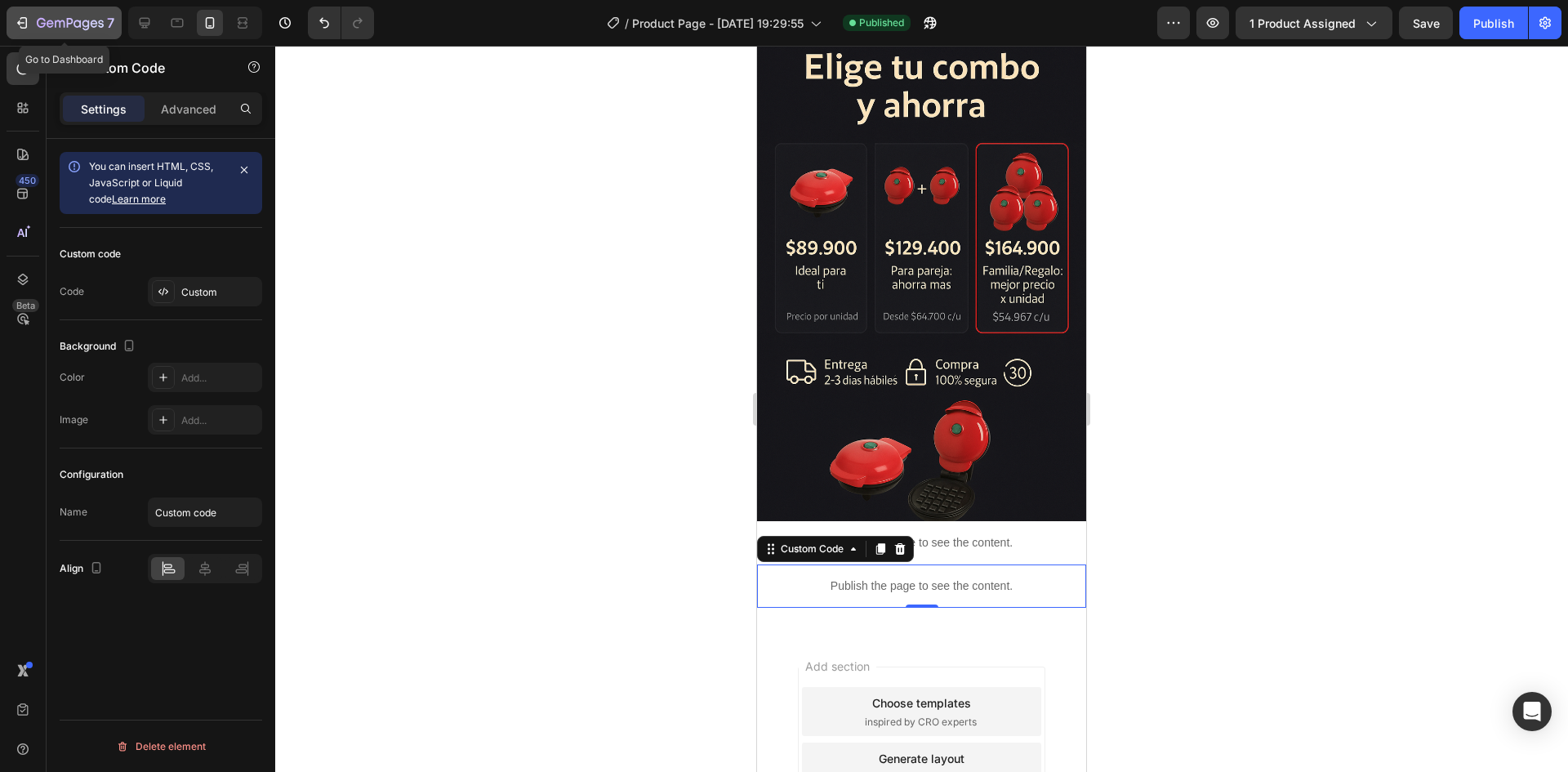
click at [43, 17] on icon "button" at bounding box center [70, 24] width 67 height 14
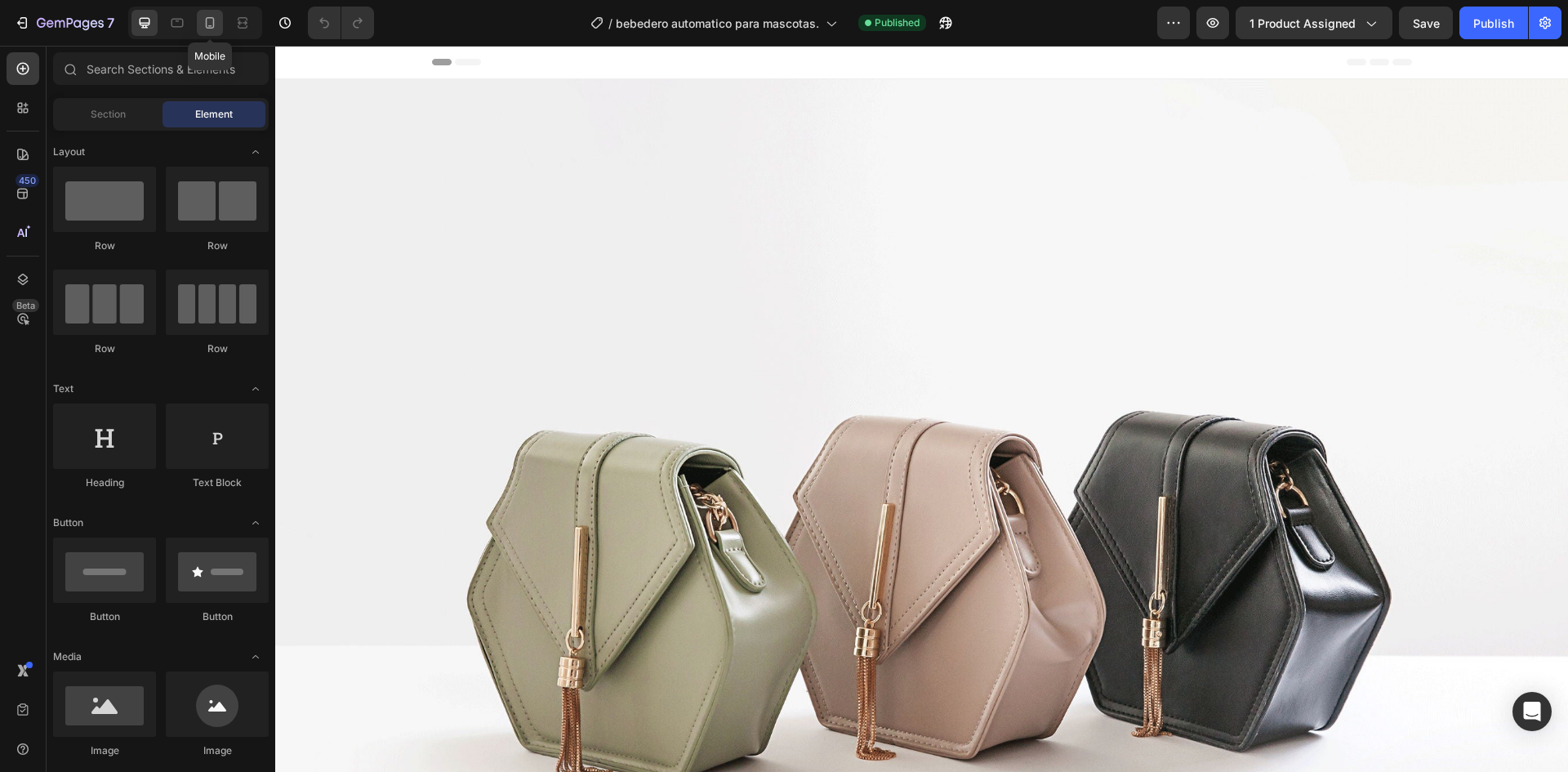
click at [213, 23] on icon at bounding box center [209, 23] width 9 height 12
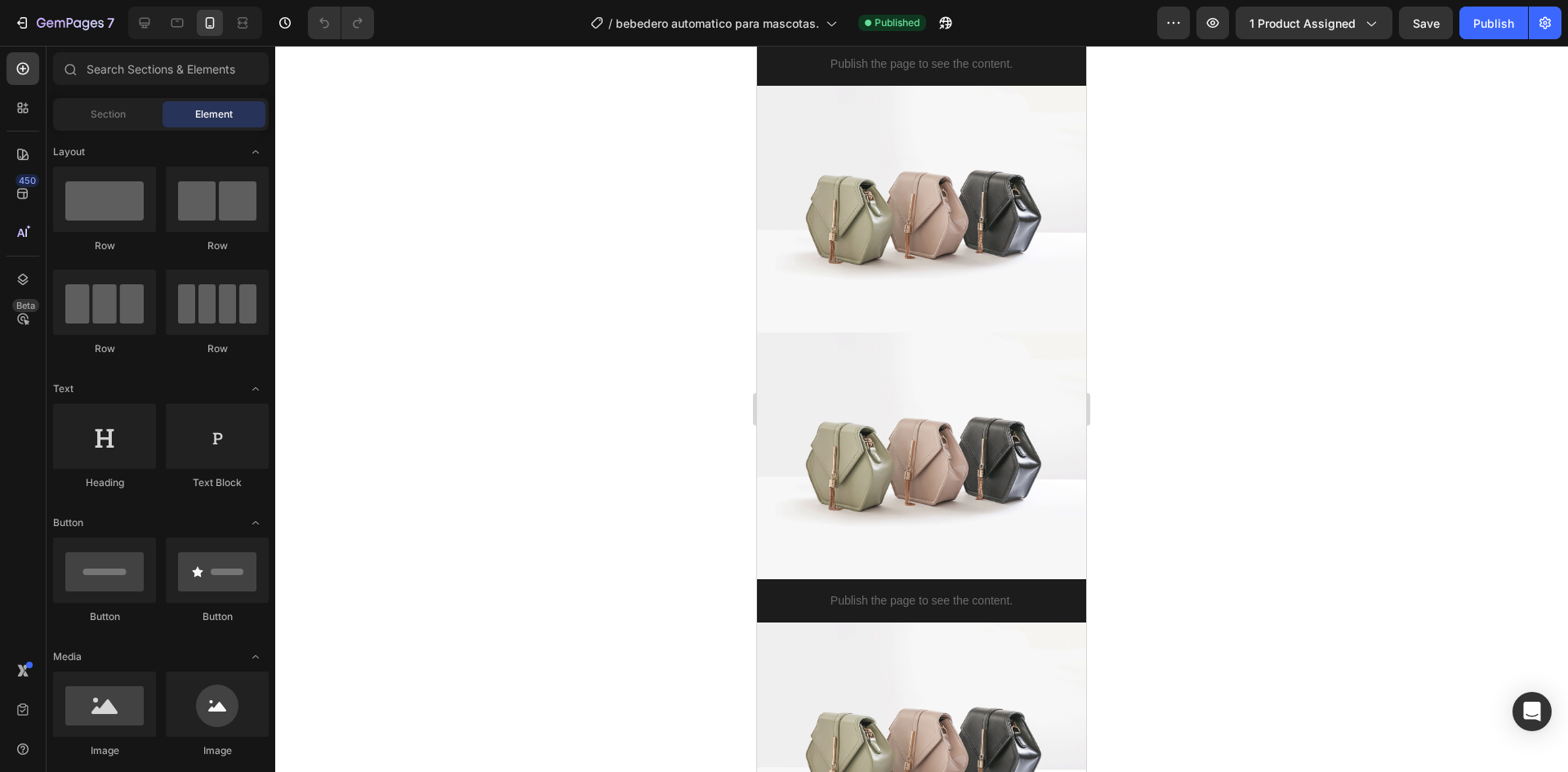
scroll to position [1469, 0]
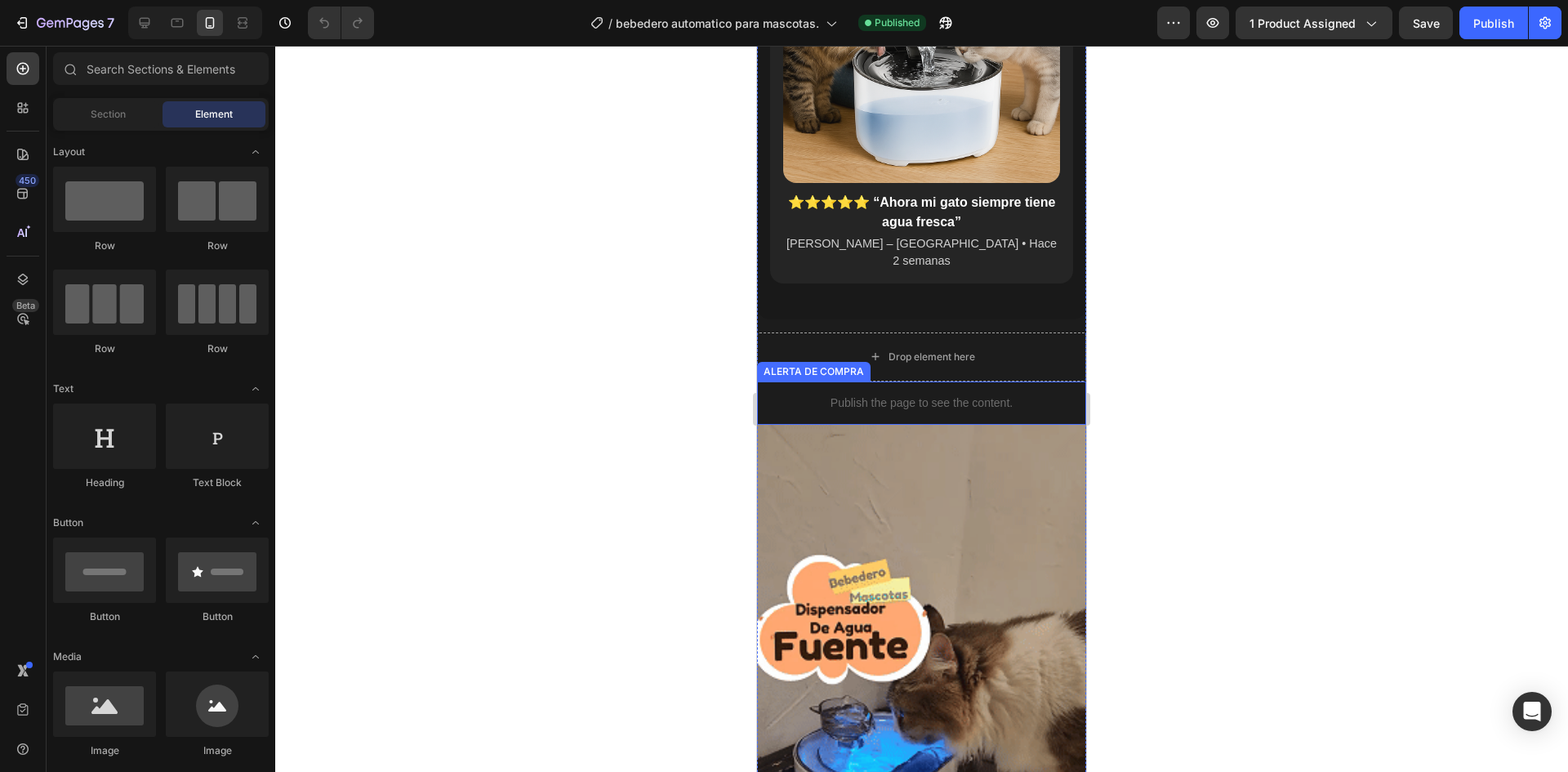
click at [817, 382] on div "Publish the page to see the content." at bounding box center [921, 403] width 329 height 44
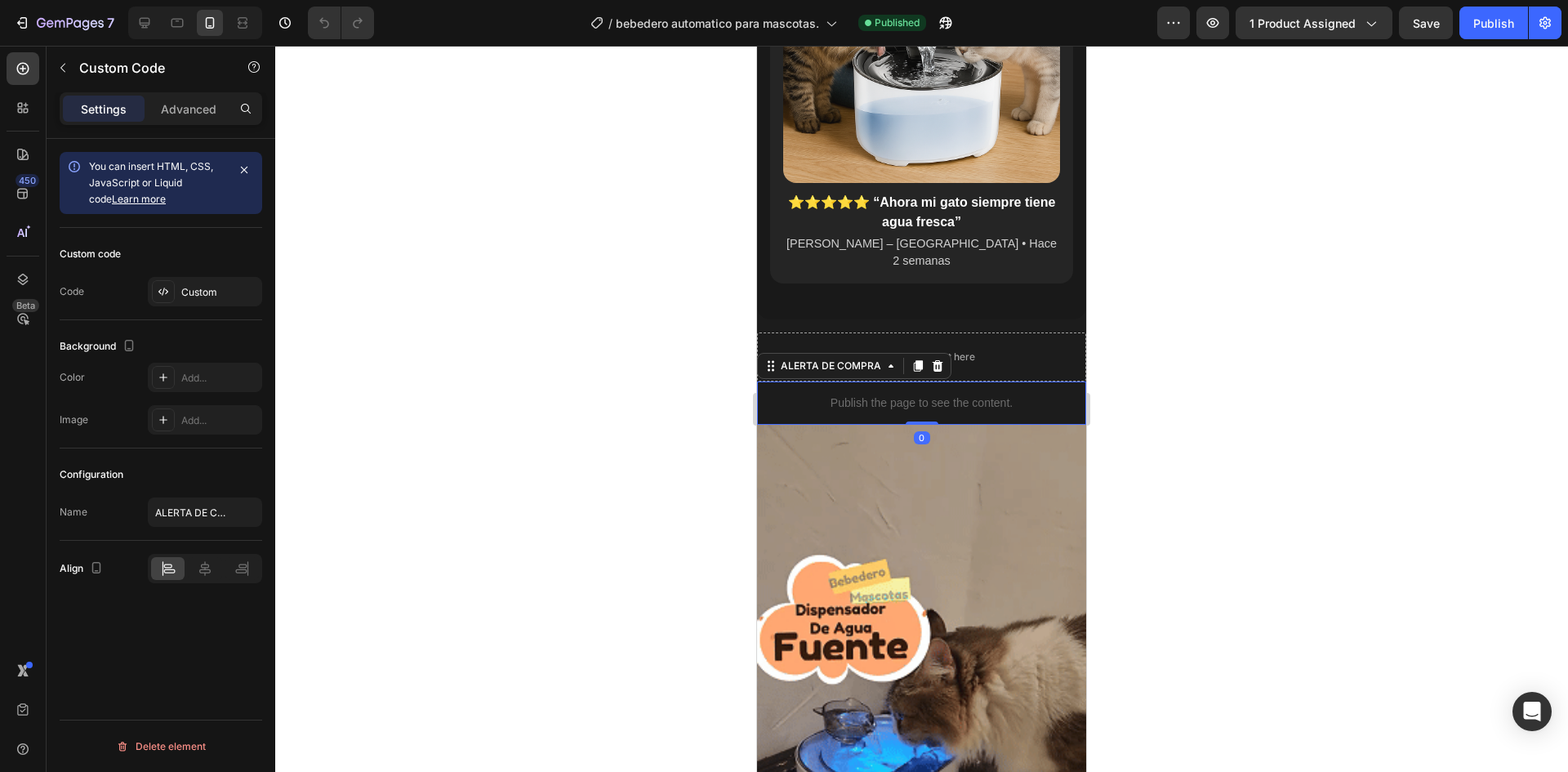
click at [817, 382] on div "Publish the page to see the content." at bounding box center [921, 403] width 329 height 44
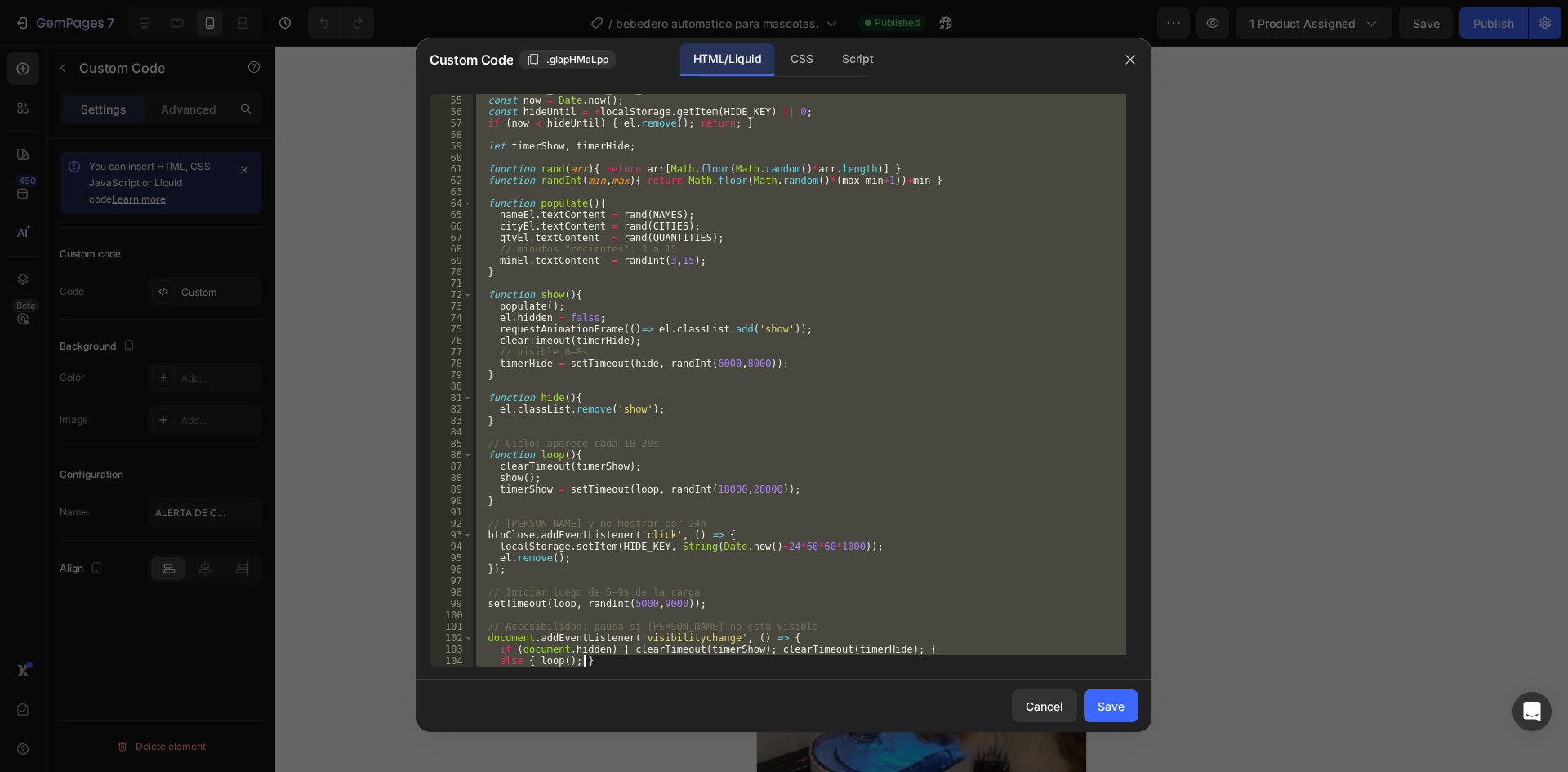
scroll to position [696, 0]
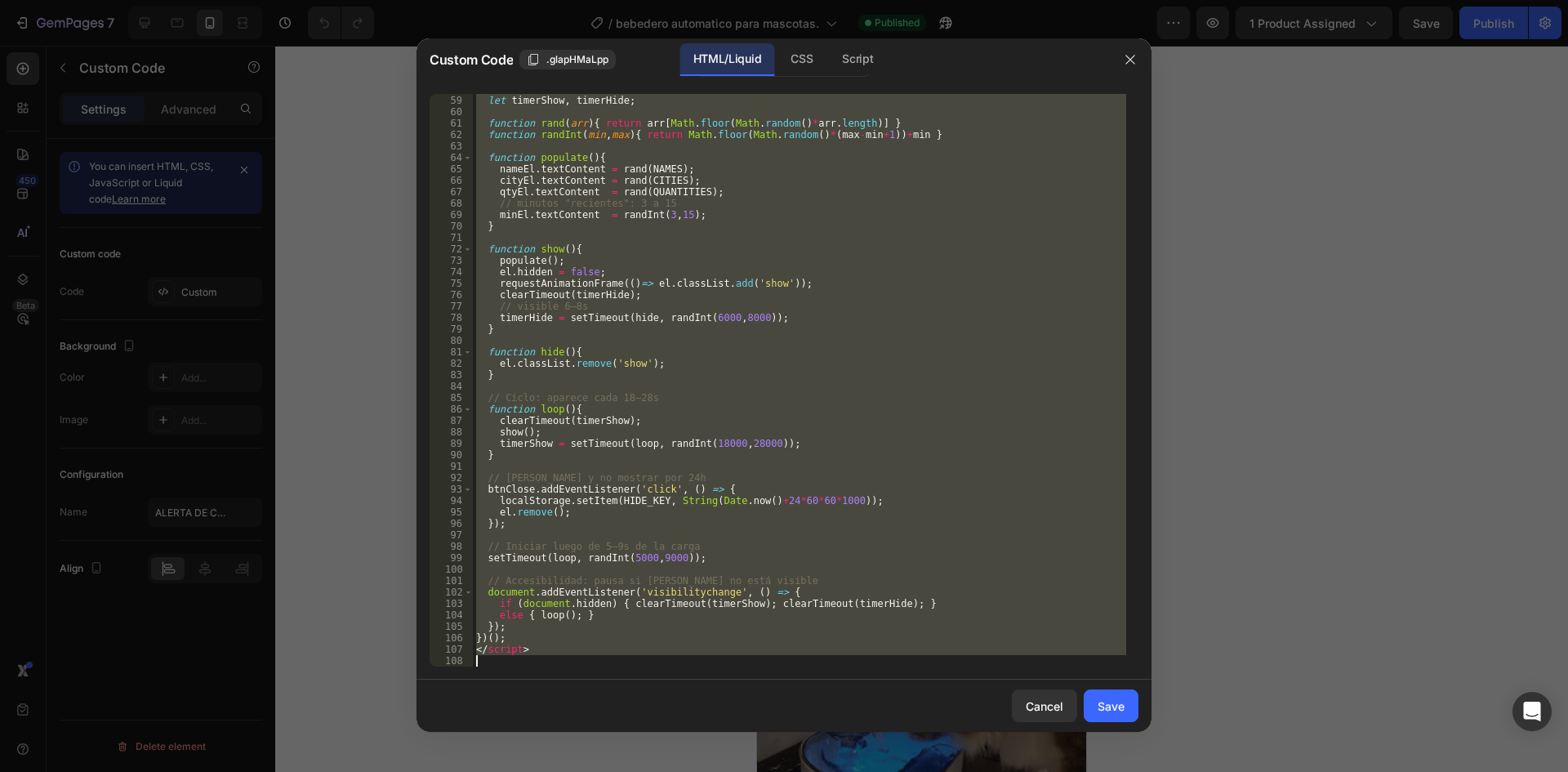
drag, startPoint x: 478, startPoint y: 96, endPoint x: 855, endPoint y: 717, distance: 726.5
click at [855, 717] on div "Custom Code .glapHMaLpp HTML/Liquid CSS Script <!-- TOAST DE ACTIVIDAD RECIENTE…" at bounding box center [784, 386] width 735 height 694
type textarea "</script>"
click at [1135, 53] on icon "button" at bounding box center [1129, 59] width 13 height 13
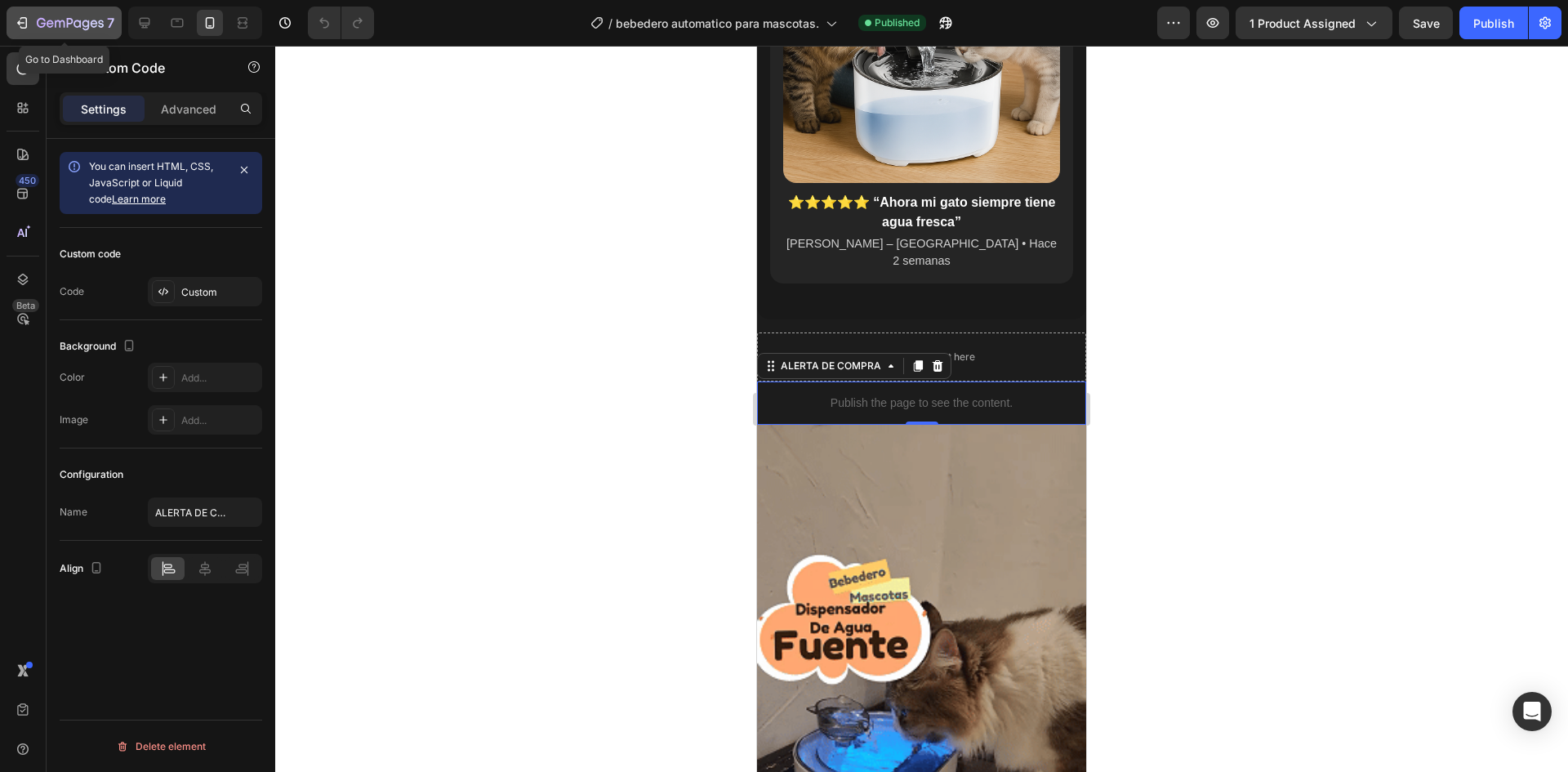
click at [87, 20] on icon "button" at bounding box center [70, 24] width 67 height 14
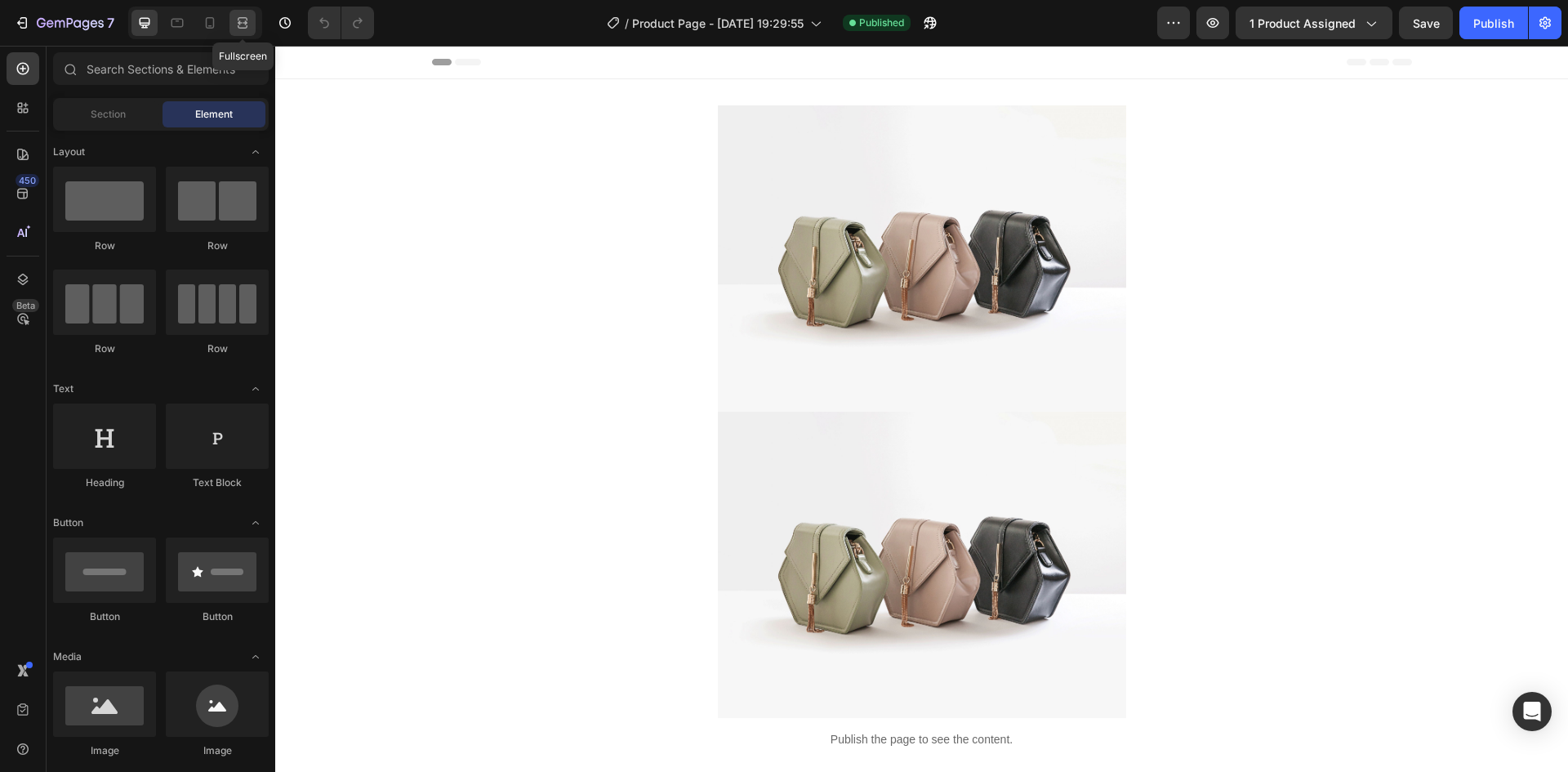
click at [240, 24] on icon at bounding box center [239, 22] width 5 height 4
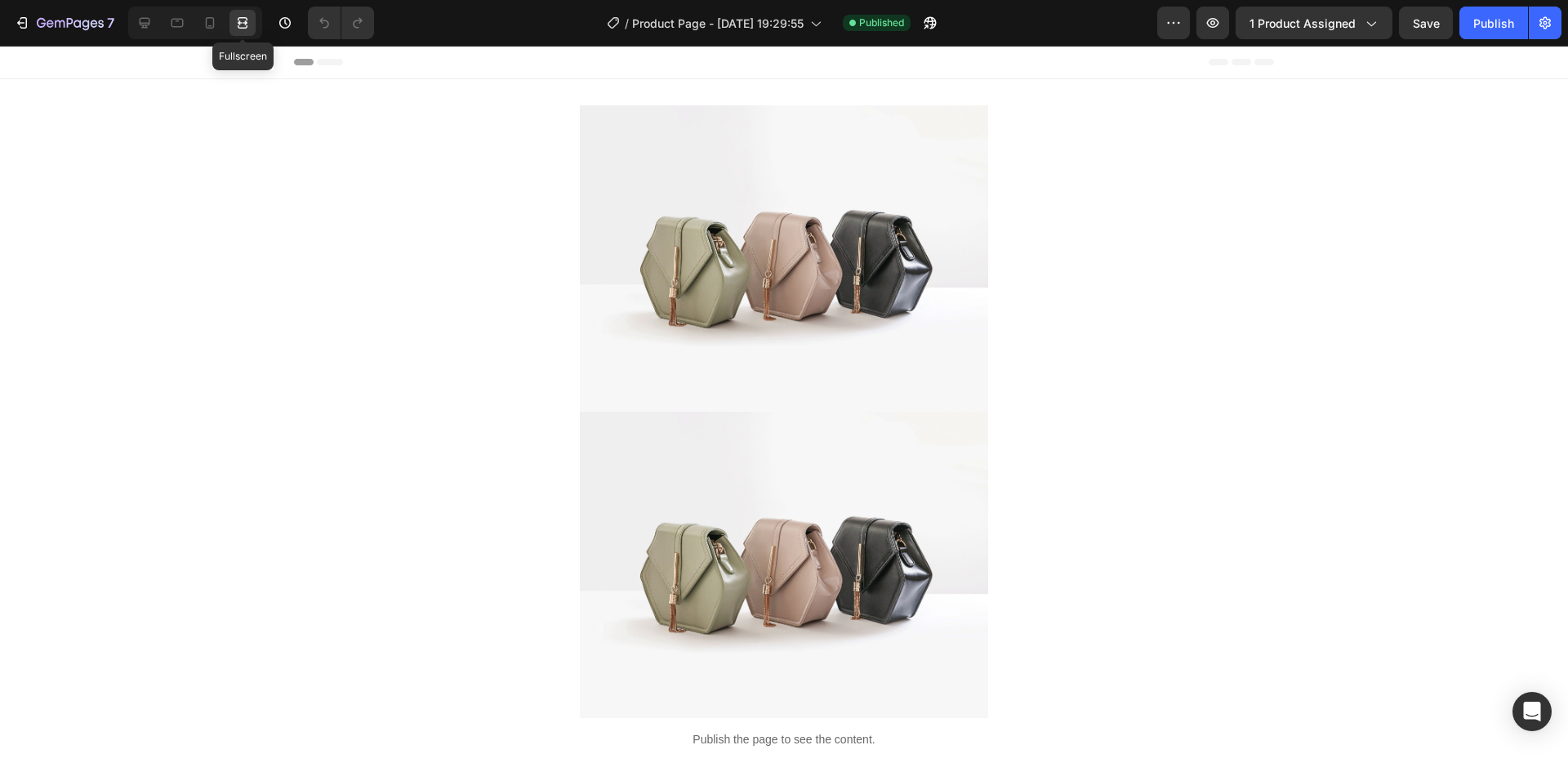
click at [240, 24] on icon at bounding box center [239, 22] width 5 height 4
click at [207, 23] on icon at bounding box center [209, 22] width 16 height 16
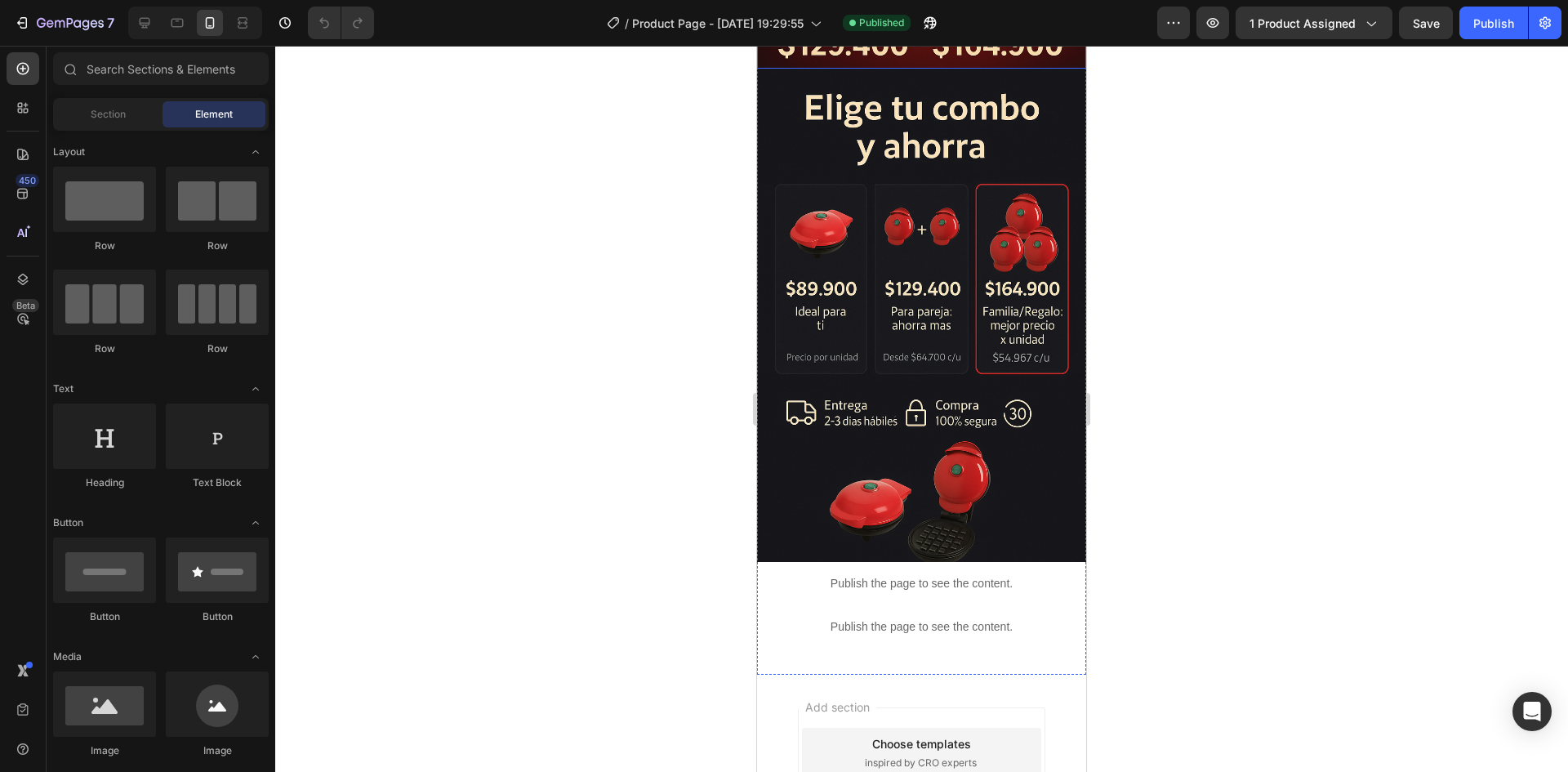
scroll to position [704, 0]
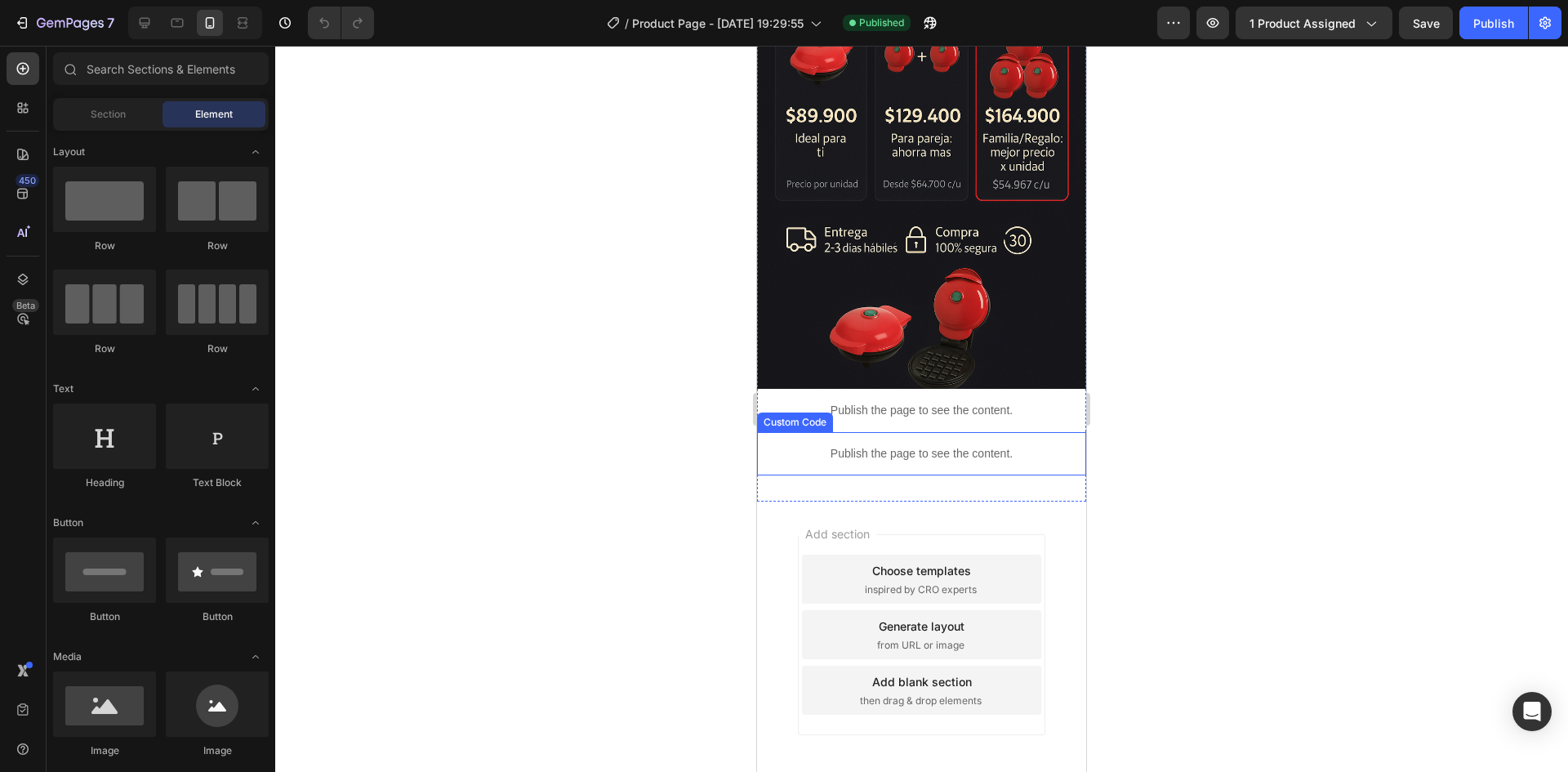
click at [968, 445] on p "Publish the page to see the content." at bounding box center [921, 453] width 329 height 17
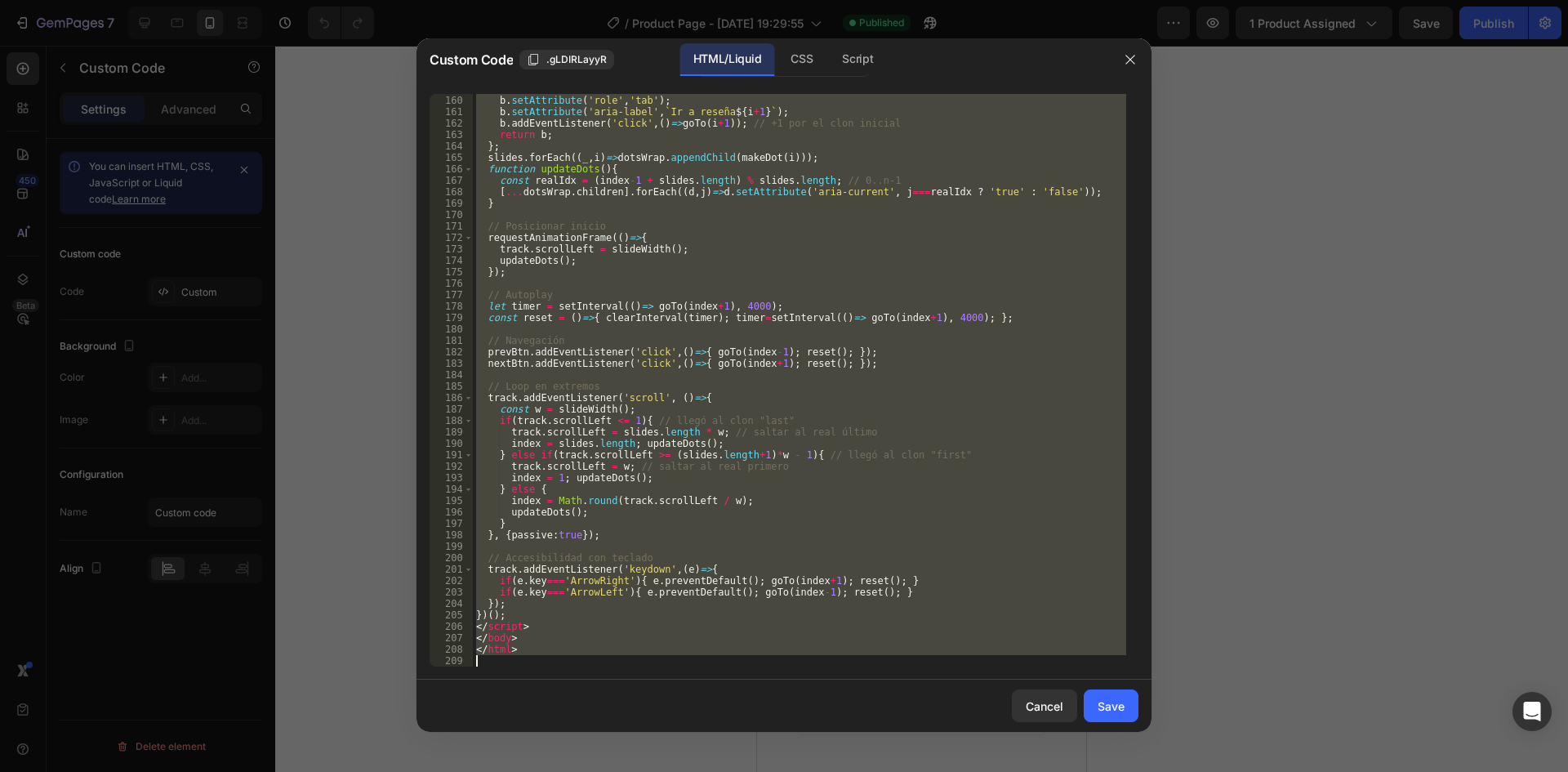
drag, startPoint x: 474, startPoint y: 96, endPoint x: 1085, endPoint y: 770, distance: 909.7
click at [1085, 770] on div "Custom Code .gLDIRLayyR HTML/Liquid CSS Script <!DOCTYPE html> 159 160 161 162 …" at bounding box center [784, 386] width 1568 height 772
paste textarea "script>"
type textarea "</script>"
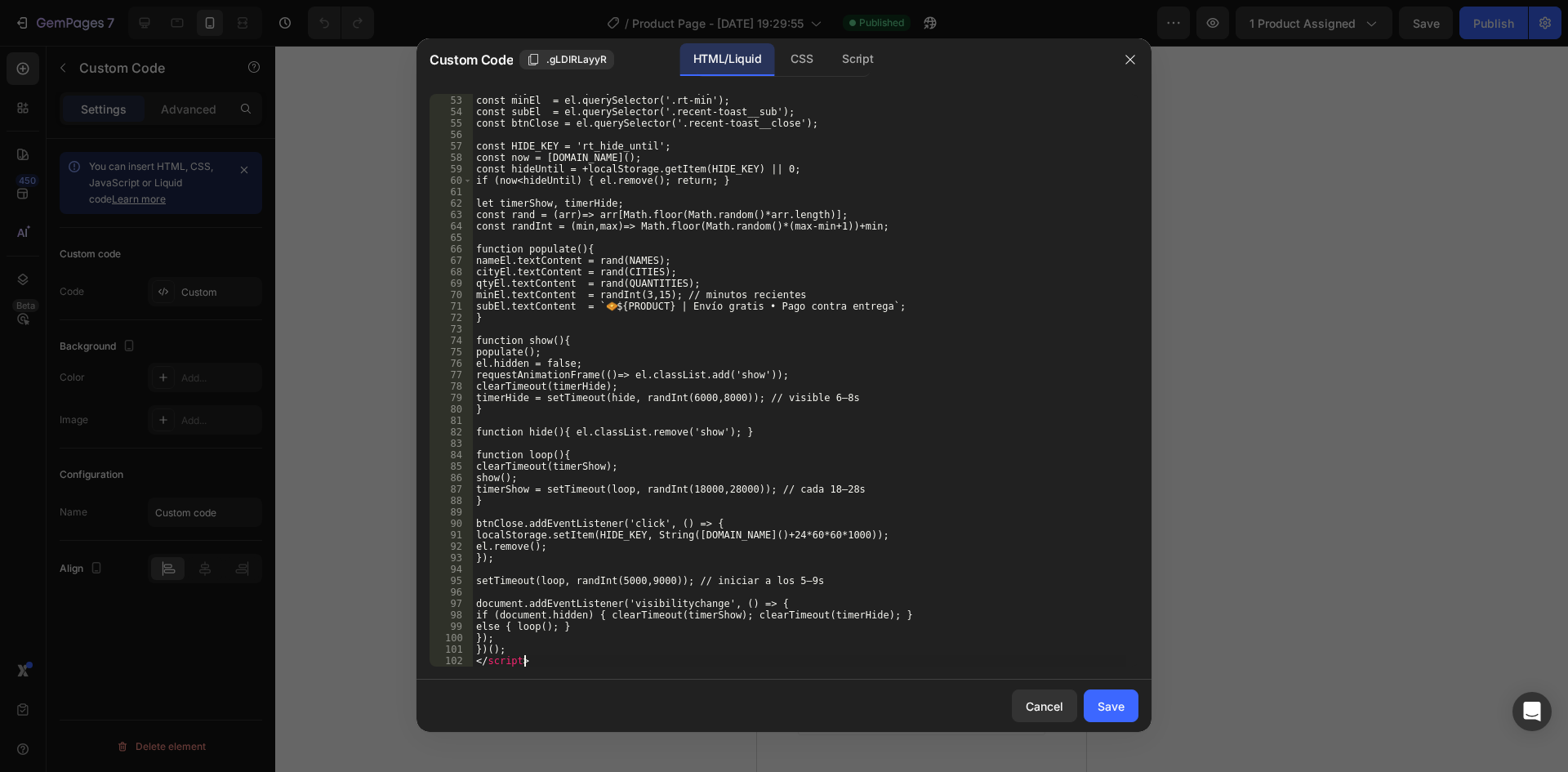
scroll to position [639, 0]
click at [1113, 707] on div "Save" at bounding box center [1111, 706] width 27 height 17
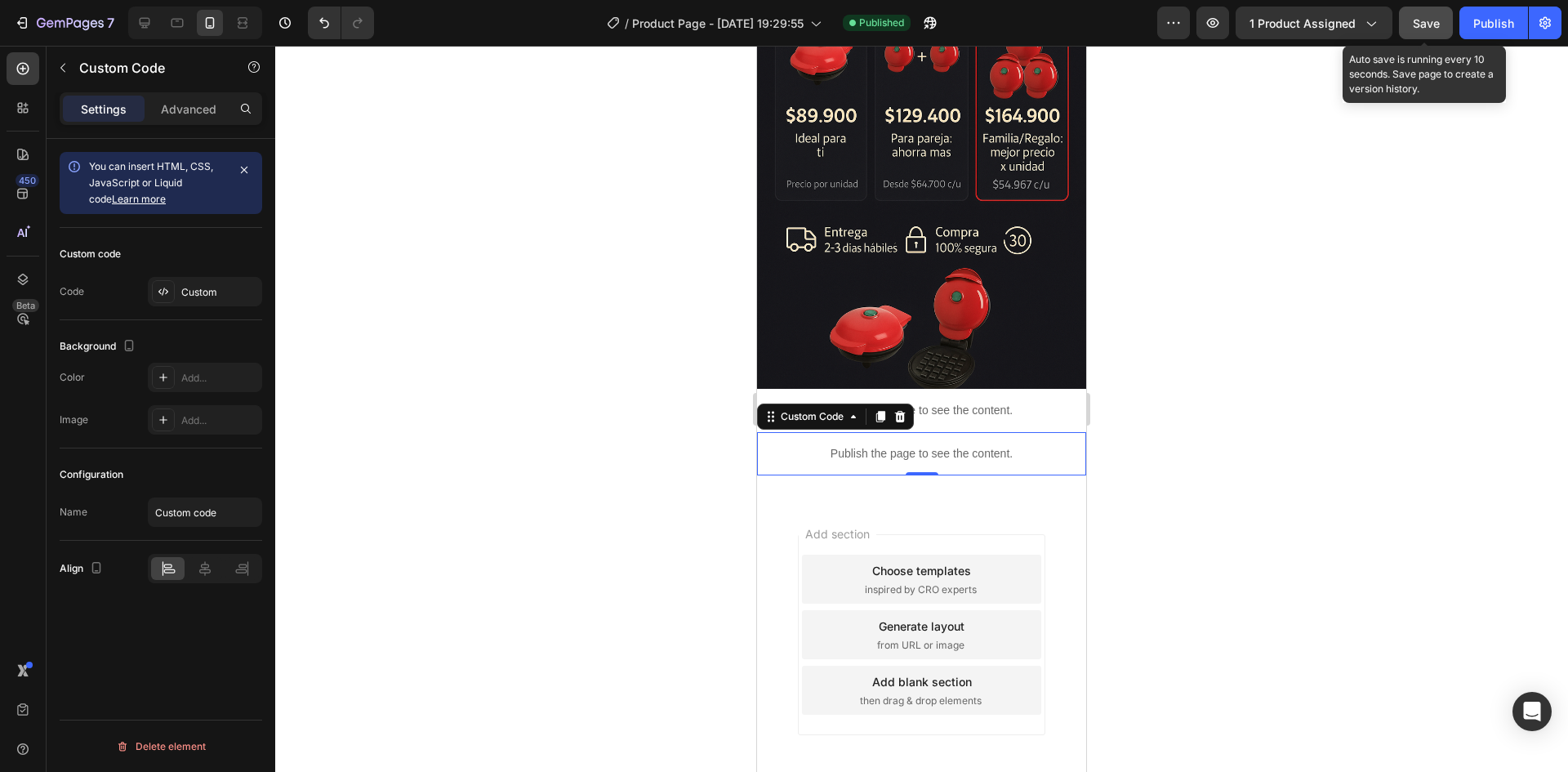
click at [1443, 23] on button "Save" at bounding box center [1426, 23] width 54 height 33
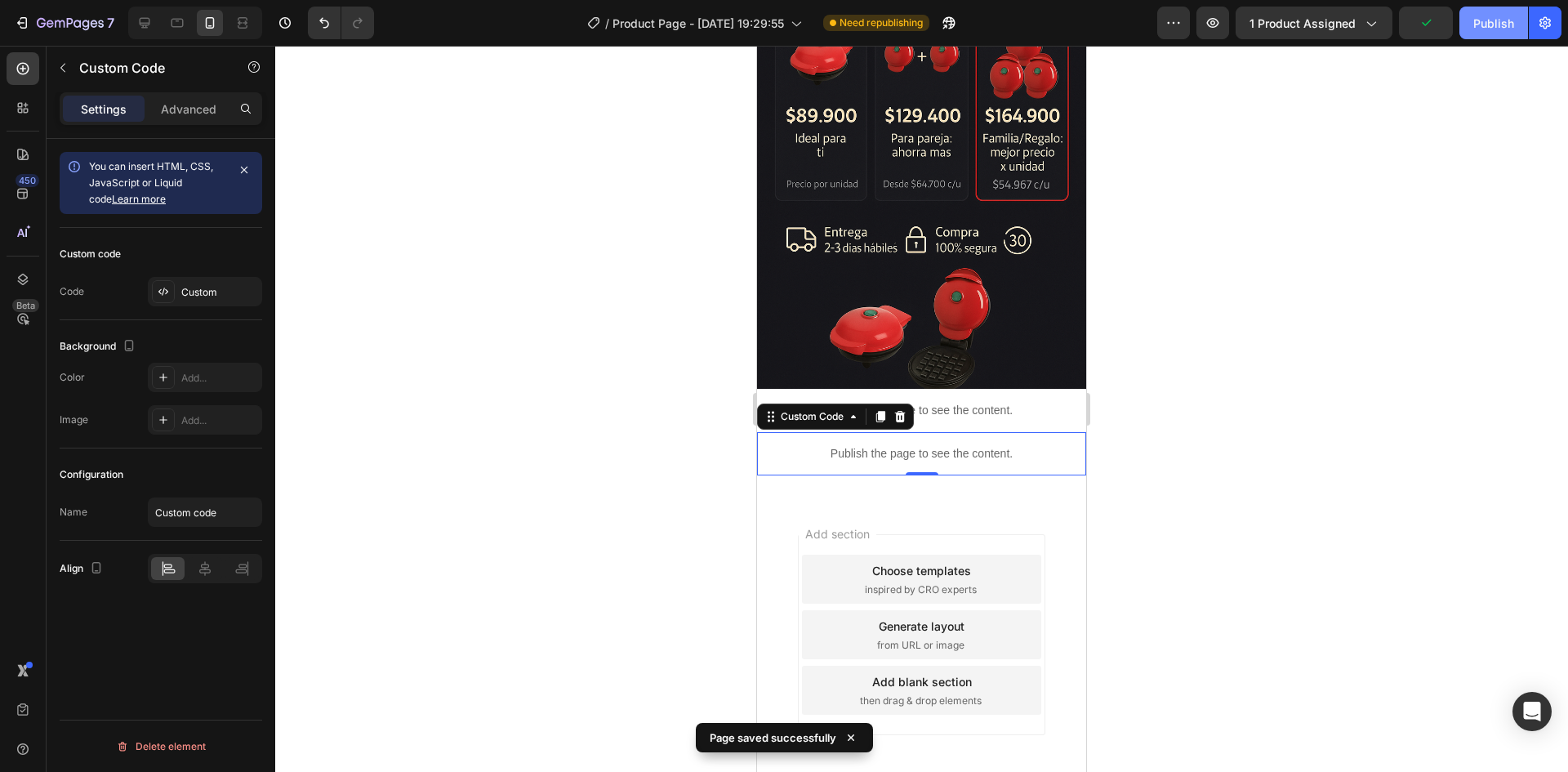
click at [1492, 21] on div "Publish" at bounding box center [1493, 23] width 41 height 17
